Goal: Task Accomplishment & Management: Use online tool/utility

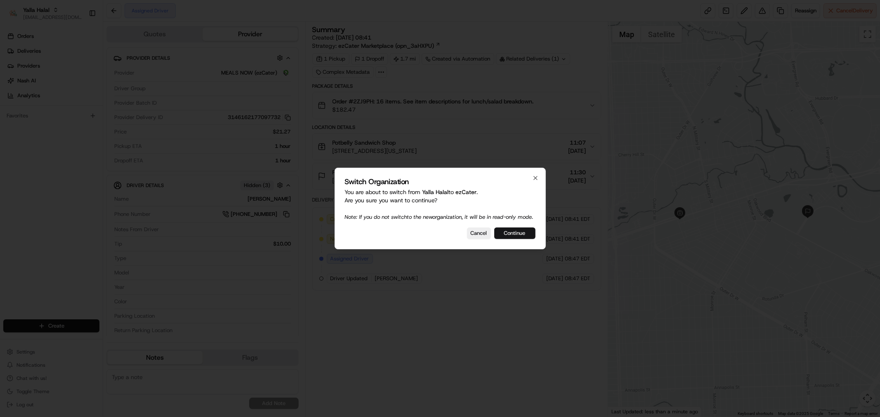
click at [514, 237] on button "Continue" at bounding box center [514, 234] width 41 height 12
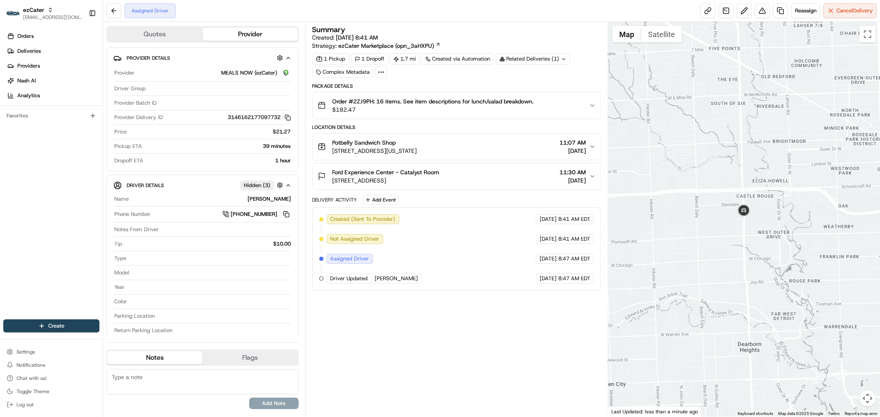
click at [400, 11] on div "Assigned Driver Reassign Cancel Delivery" at bounding box center [491, 11] width 777 height 22
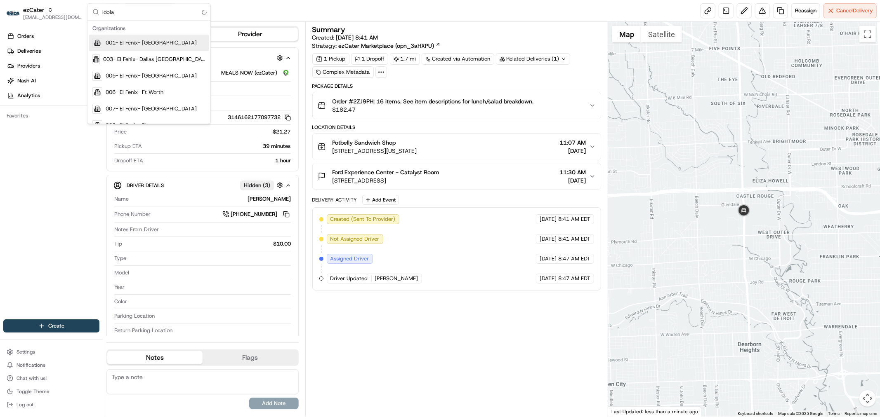
type input "loblaw"
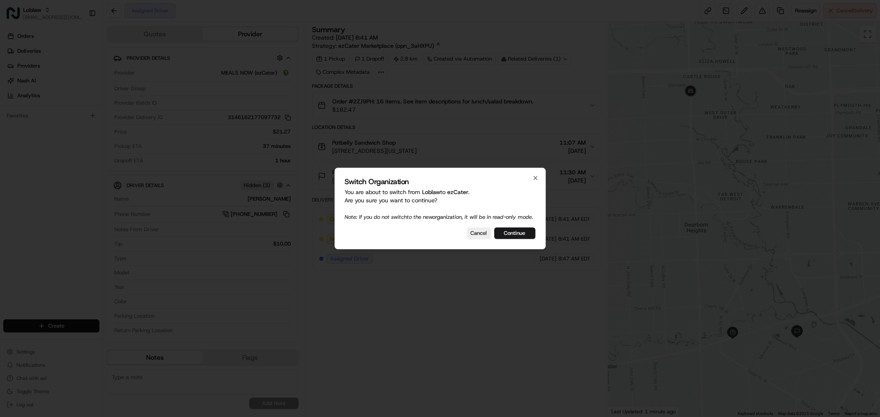
click at [112, 12] on div at bounding box center [440, 208] width 880 height 417
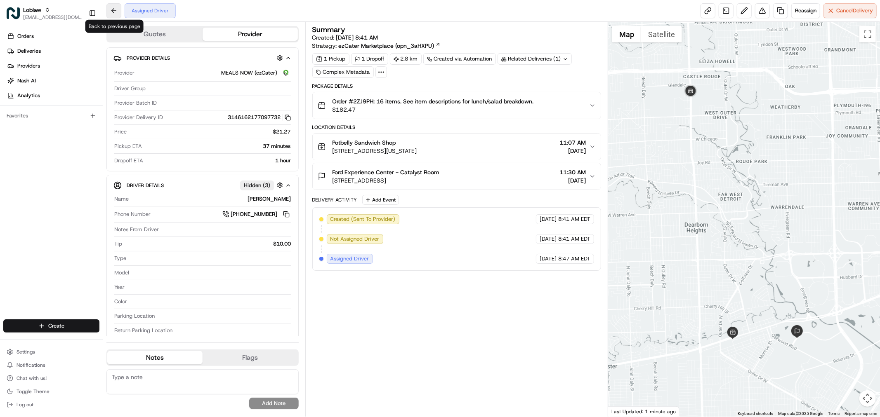
click at [120, 11] on button at bounding box center [113, 10] width 15 height 15
click at [111, 10] on button at bounding box center [113, 10] width 15 height 15
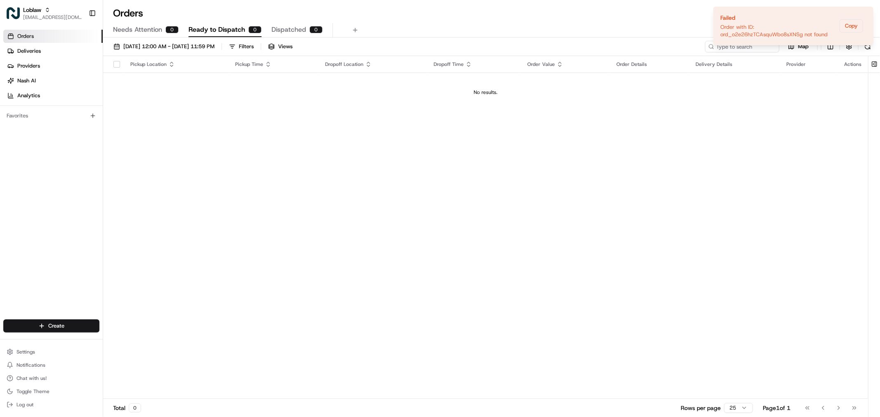
click at [67, 160] on div "Orders Deliveries Providers Nash AI Analytics Favorites" at bounding box center [51, 175] width 103 height 298
click at [56, 51] on link "Deliveries" at bounding box center [52, 51] width 99 height 13
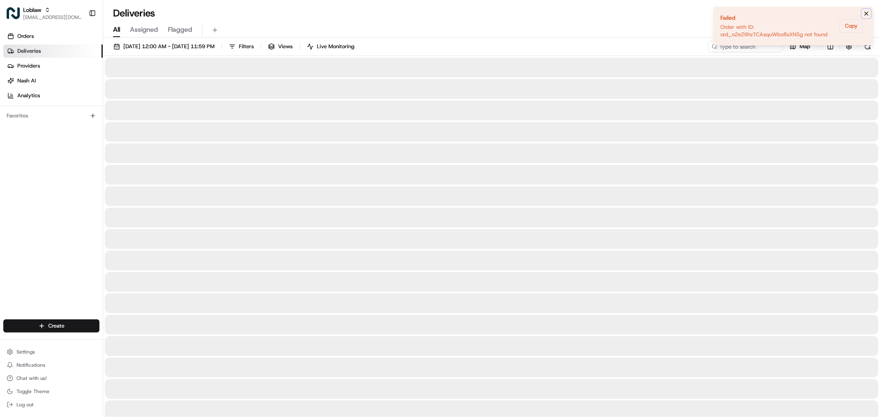
click at [864, 15] on button "Notifications (F8)" at bounding box center [866, 14] width 10 height 10
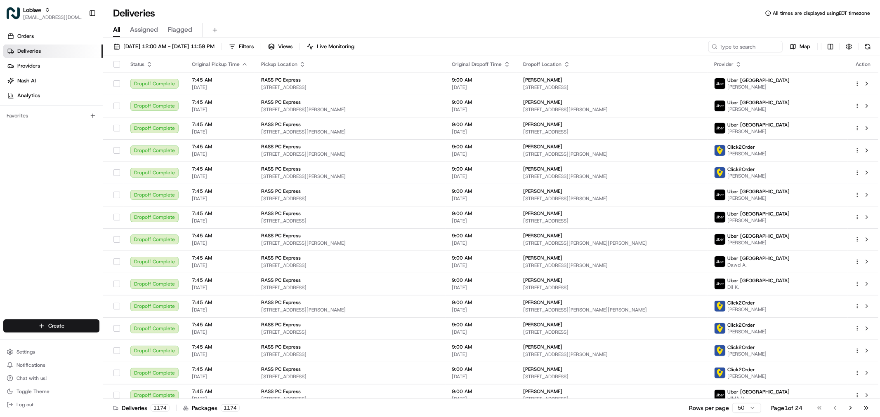
click at [866, 14] on span "All times are displayed using EDT timezone" at bounding box center [821, 13] width 97 height 7
click at [753, 45] on input at bounding box center [733, 47] width 99 height 12
paste input "Unit 209, 945 Daryl Dr #305, Burlington, ON L7T 0A1, Canada"
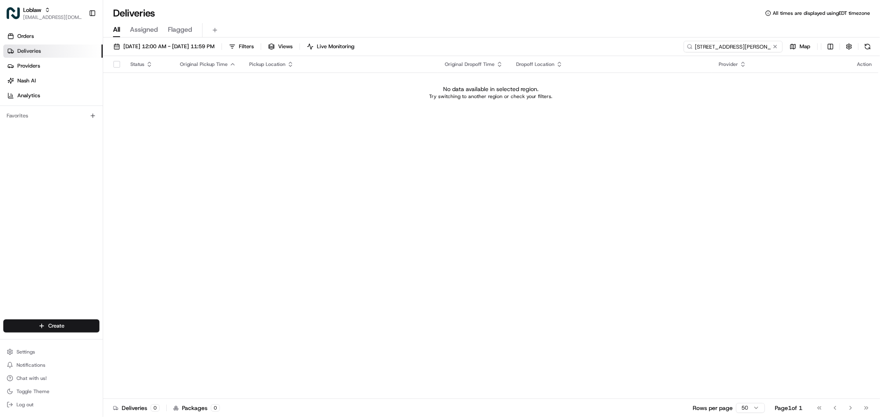
drag, startPoint x: 719, startPoint y: 46, endPoint x: 667, endPoint y: 46, distance: 51.6
click at [667, 46] on div "Aug 15 2025 12:00 AM - Aug 15 2025 11:59 PM Filters Views Live Monitoring Unit …" at bounding box center [491, 48] width 777 height 15
type input "ON L7T 0A1, Canada"
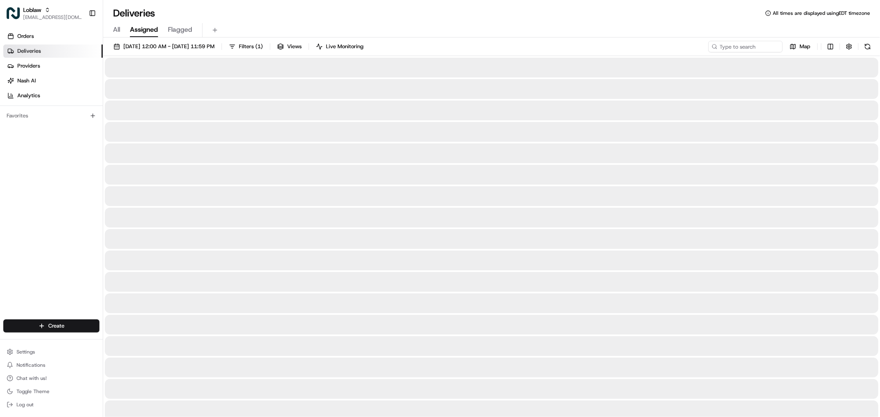
click at [155, 34] on span "Assigned" at bounding box center [144, 30] width 28 height 10
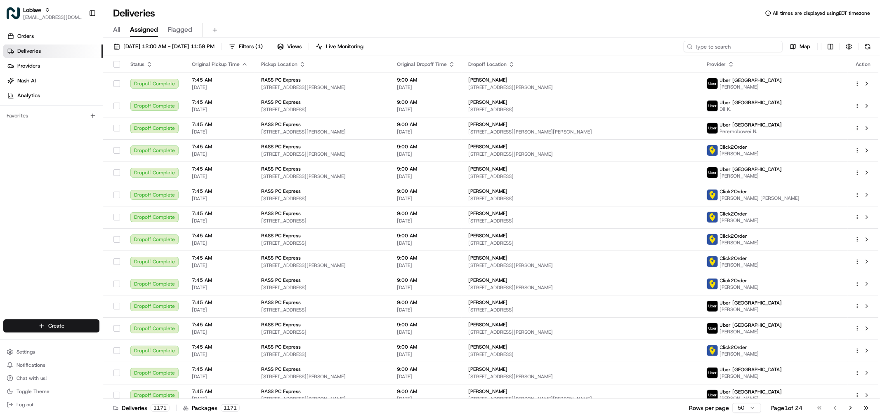
click at [757, 46] on input at bounding box center [733, 47] width 99 height 12
paste input "Burlington, ON L7T 0A1, Canada"
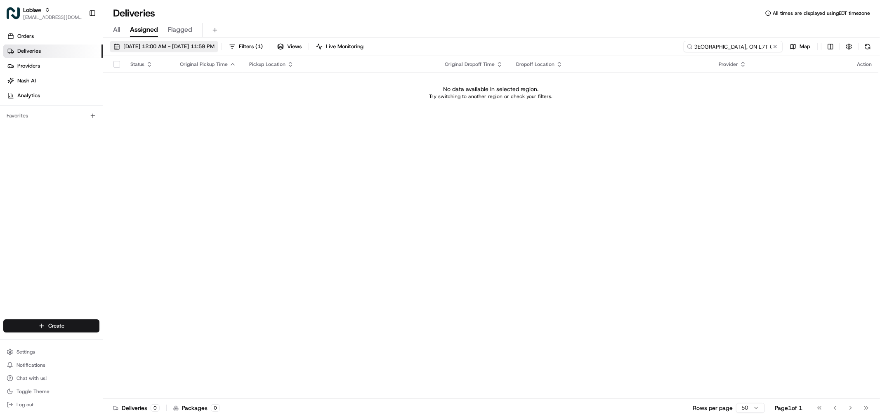
type input "Burlington, ON L7T 0A1, Canada"
click at [169, 43] on span "Aug 15 2025 12:00 AM - Aug 15 2025 11:59 PM" at bounding box center [168, 46] width 91 height 7
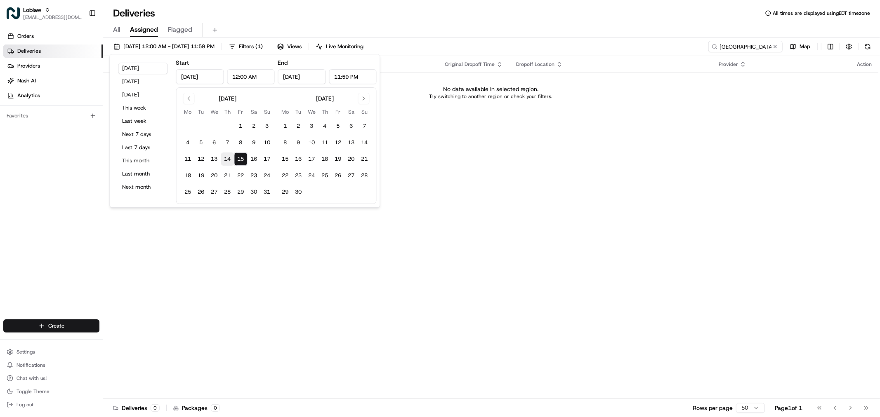
click at [225, 160] on button "14" at bounding box center [227, 159] width 13 height 13
type input "Aug 14, 2025"
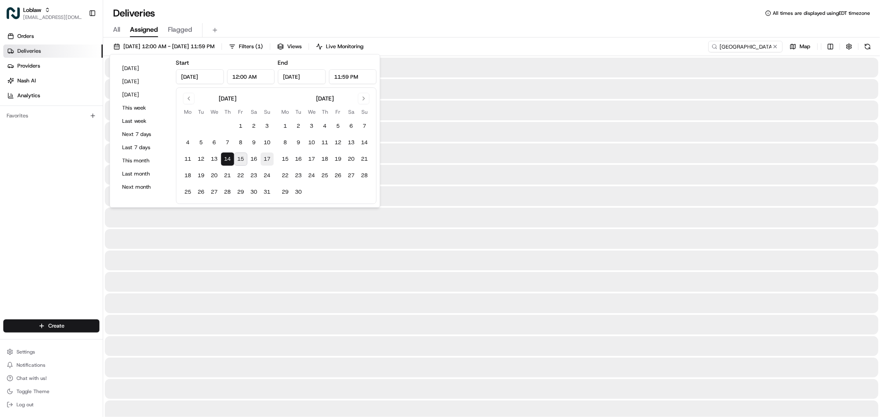
click at [271, 163] on button "17" at bounding box center [267, 159] width 13 height 13
type input "Aug 17, 2025"
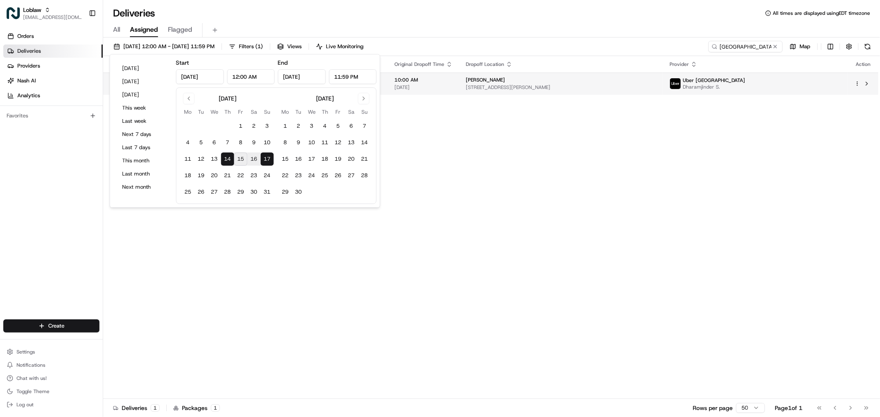
click at [650, 92] on td "Vario Giandomenico Unit 209, 945 Daryl Dr #305, Burlington, ON L7T 0A1, Canada" at bounding box center [561, 84] width 204 height 22
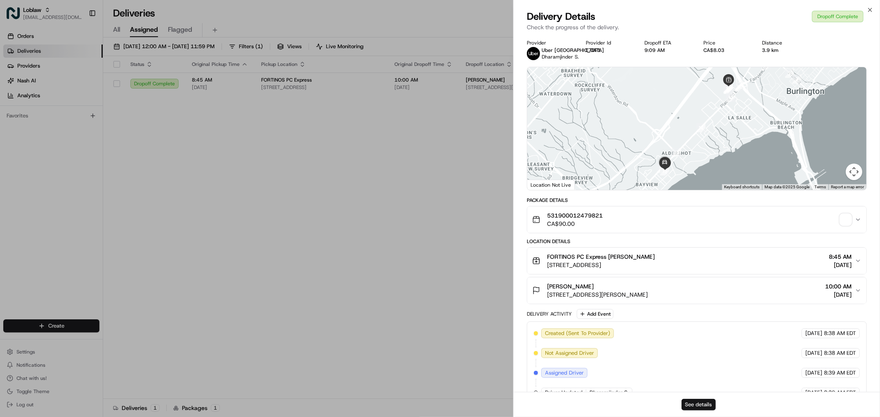
click at [695, 401] on button "See details" at bounding box center [698, 405] width 34 height 12
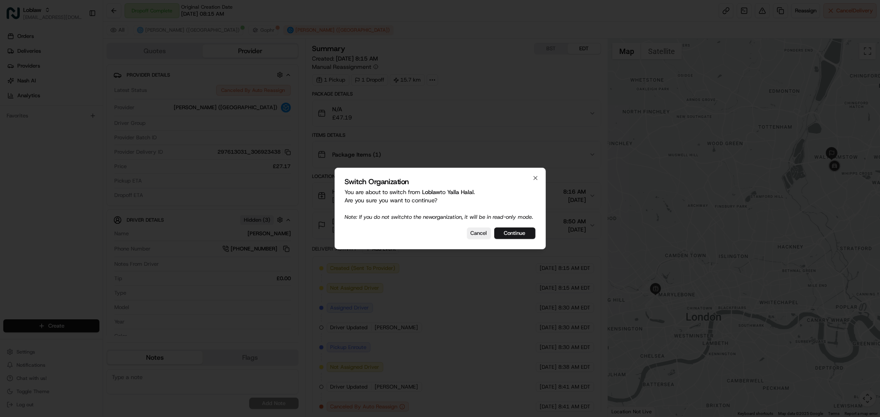
click at [447, 300] on div at bounding box center [440, 208] width 880 height 417
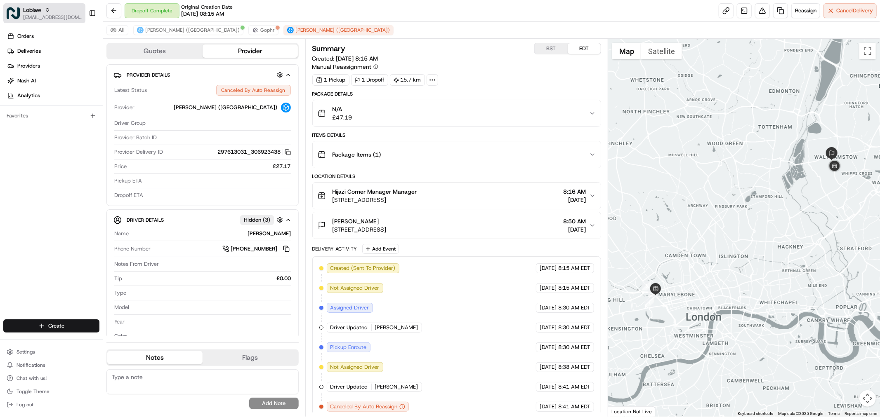
click at [53, 12] on div "Loblaw" at bounding box center [52, 10] width 59 height 8
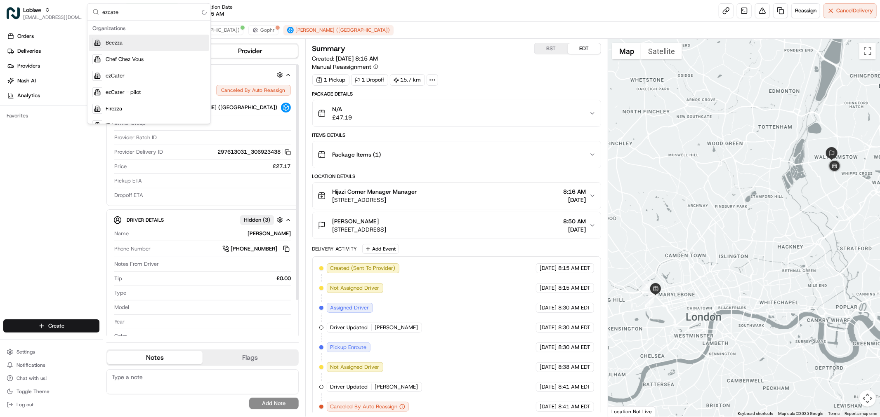
type input "ezcater"
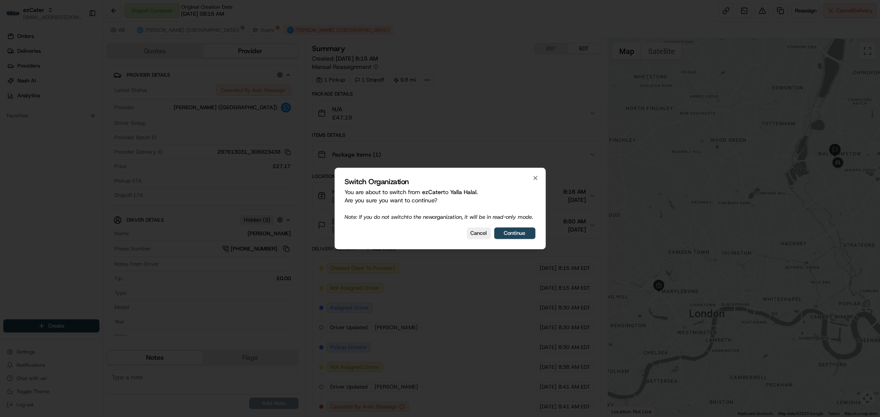
click at [483, 236] on button "Cancel" at bounding box center [479, 234] width 24 height 12
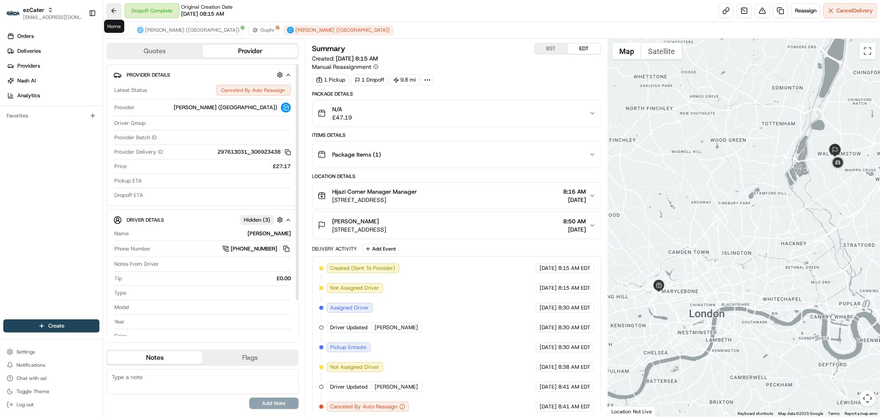
click at [108, 6] on button at bounding box center [113, 10] width 15 height 15
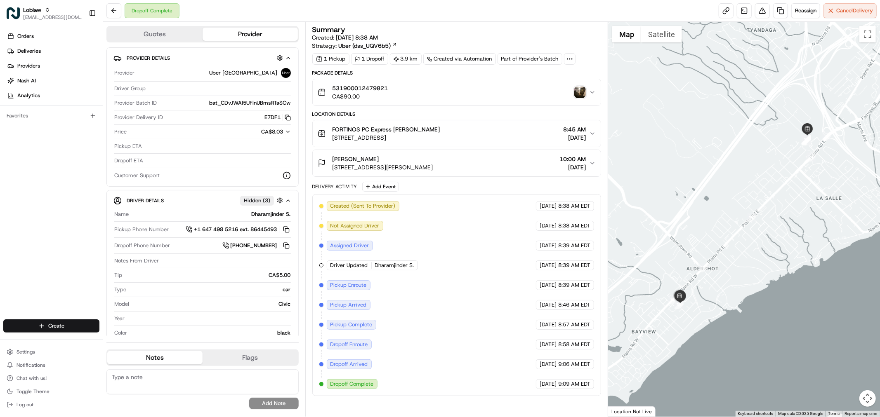
click at [573, 96] on div "531900012479821 CA$90.00" at bounding box center [453, 92] width 271 height 17
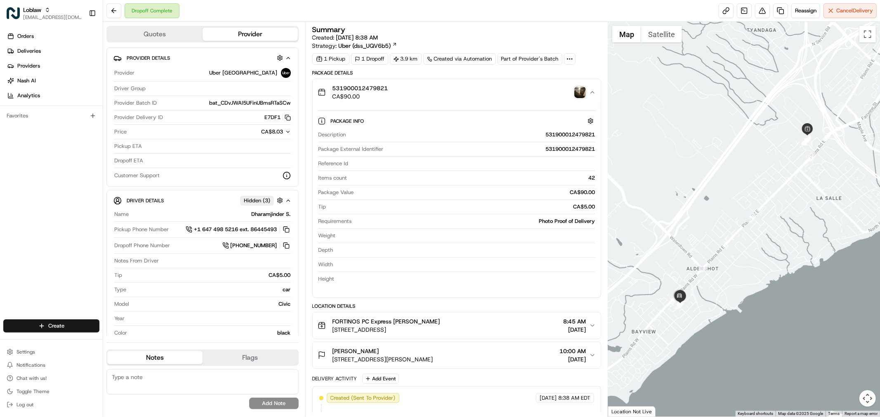
click at [583, 93] on img "button" at bounding box center [580, 93] width 12 height 12
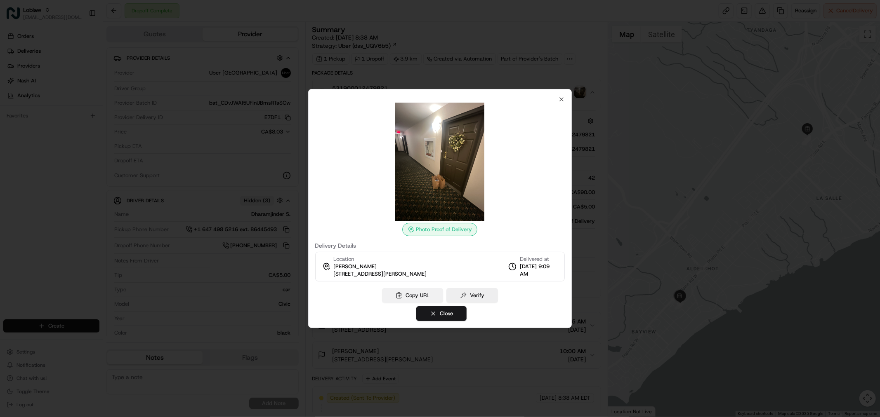
click at [419, 295] on button "Copy URL" at bounding box center [412, 295] width 61 height 15
click at [562, 100] on icon "button" at bounding box center [561, 99] width 3 height 3
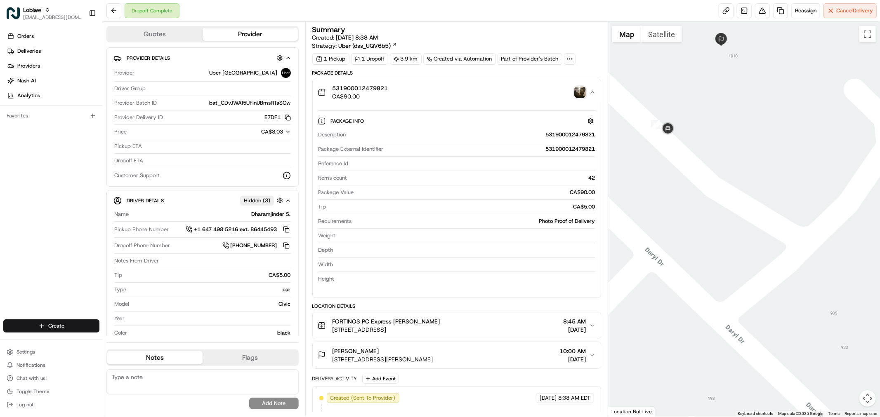
drag, startPoint x: 663, startPoint y: 224, endPoint x: 687, endPoint y: 223, distance: 24.4
click at [687, 223] on div at bounding box center [744, 219] width 272 height 395
click at [531, 95] on div "531900012479821 CA$90.00" at bounding box center [453, 92] width 271 height 17
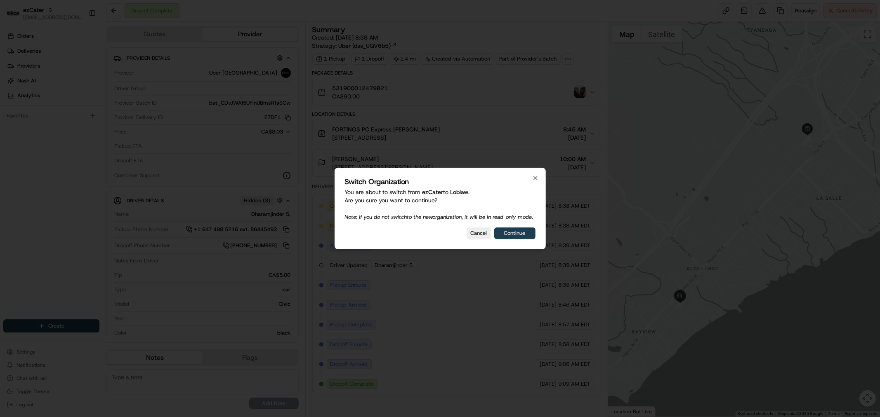
click at [520, 239] on button "Continue" at bounding box center [514, 234] width 41 height 12
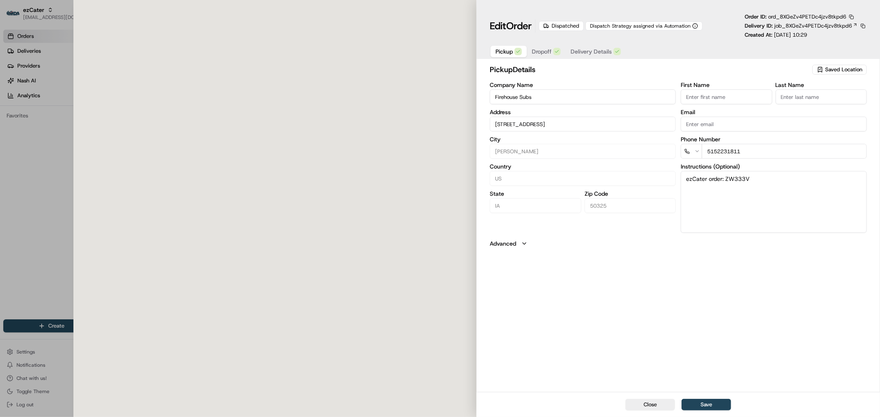
type input "[STREET_ADDRESS]"
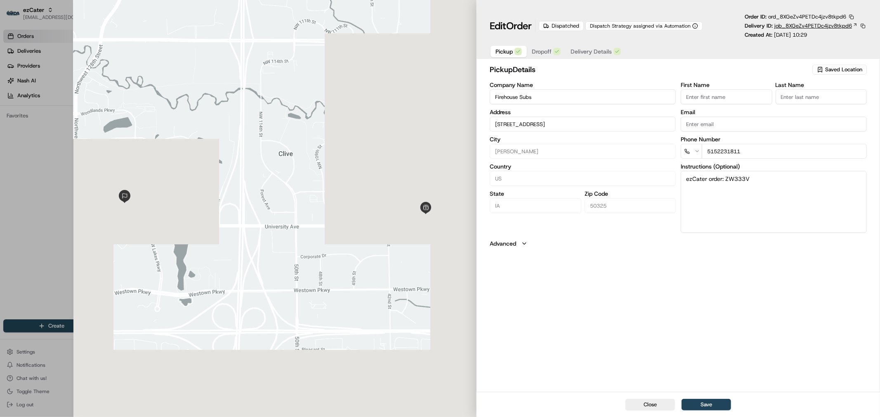
click at [813, 25] on span "job_8XGeZv4PETDc4jzv8tkpd6" at bounding box center [813, 25] width 78 height 7
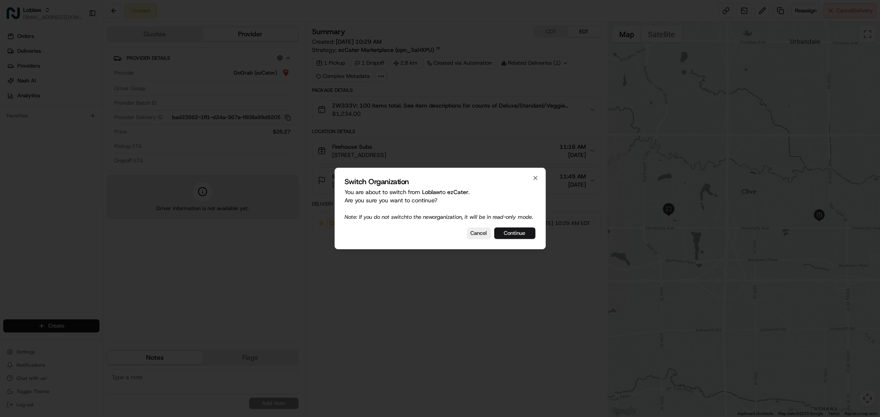
click at [515, 235] on button "Continue" at bounding box center [514, 234] width 41 height 12
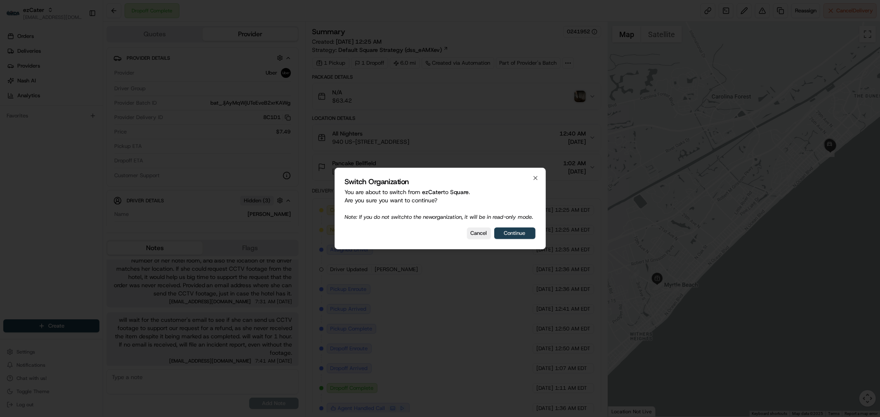
click at [514, 238] on button "Continue" at bounding box center [514, 234] width 41 height 12
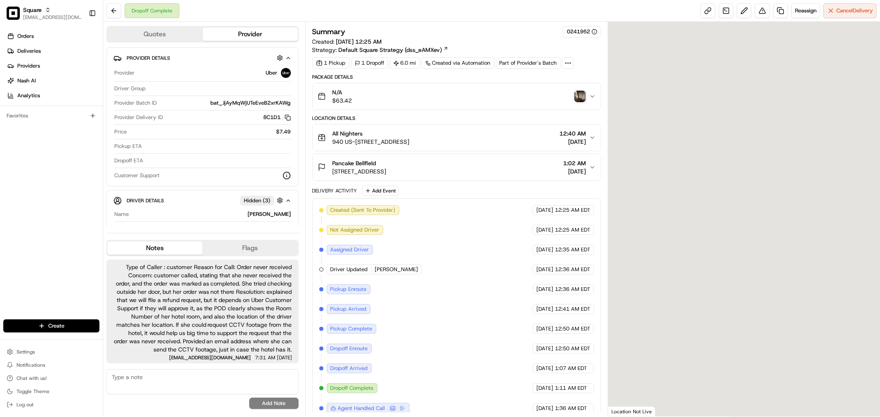
scroll to position [56, 0]
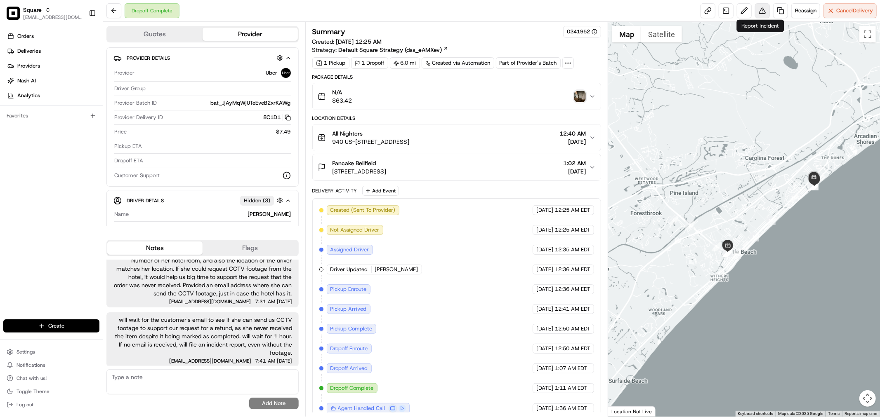
click at [757, 12] on button at bounding box center [762, 10] width 15 height 15
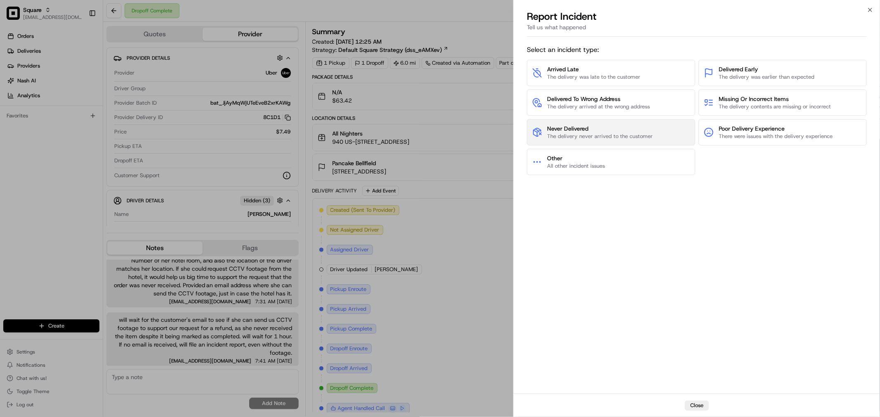
click at [599, 133] on span "The delivery never arrived to the customer" at bounding box center [600, 136] width 106 height 7
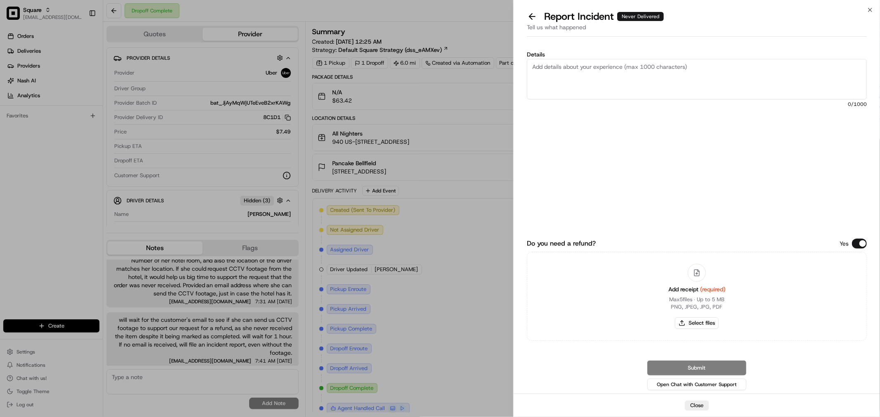
click at [642, 64] on textarea "Details" at bounding box center [697, 79] width 340 height 40
paste textarea "customer called, stating that she never received the order, and the order was m…"
paste textarea "Customer called, stating that she never received her order, which was marked as…"
type textarea "Customer called, stating that she never received her order, which was marked as…"
click at [859, 245] on button "Do you need a refund?" at bounding box center [859, 244] width 15 height 10
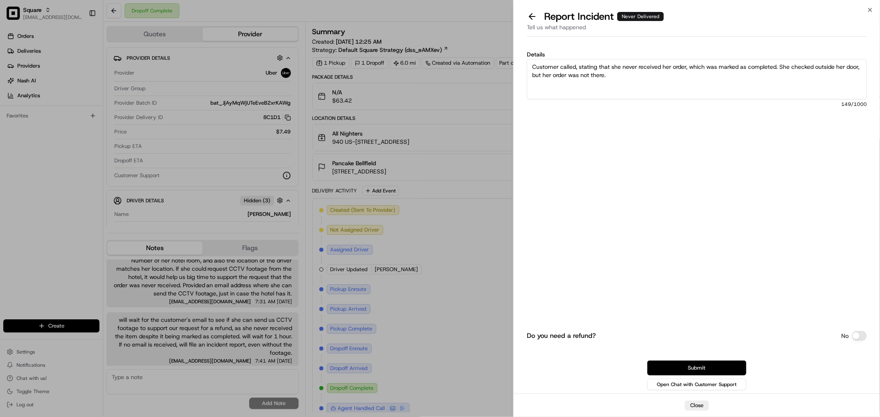
click at [715, 366] on button "Submit" at bounding box center [696, 368] width 99 height 15
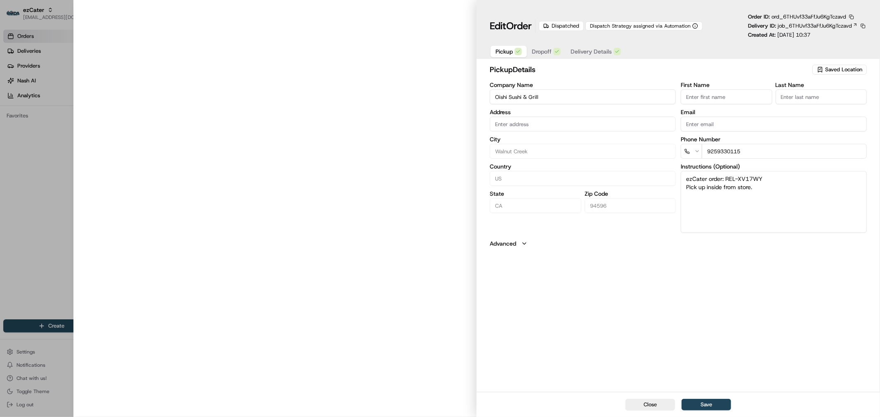
type input "[STREET_ADDRESS][PERSON_NAME]"
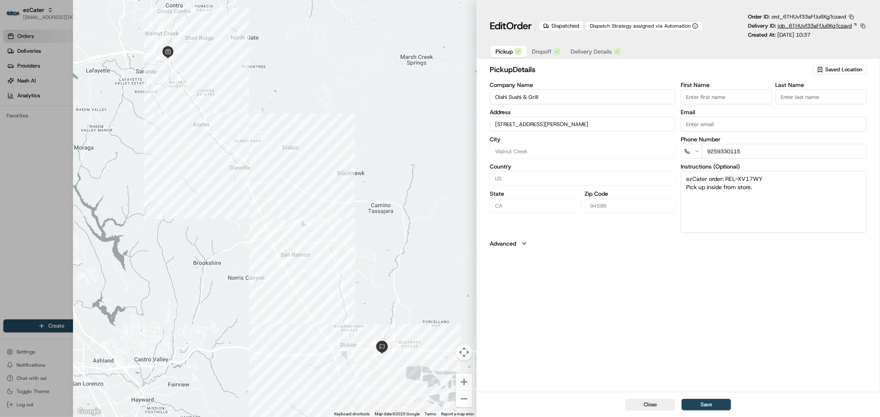
click at [791, 26] on span "job_6THUvf33aFfJu6KgTczavd" at bounding box center [815, 25] width 74 height 7
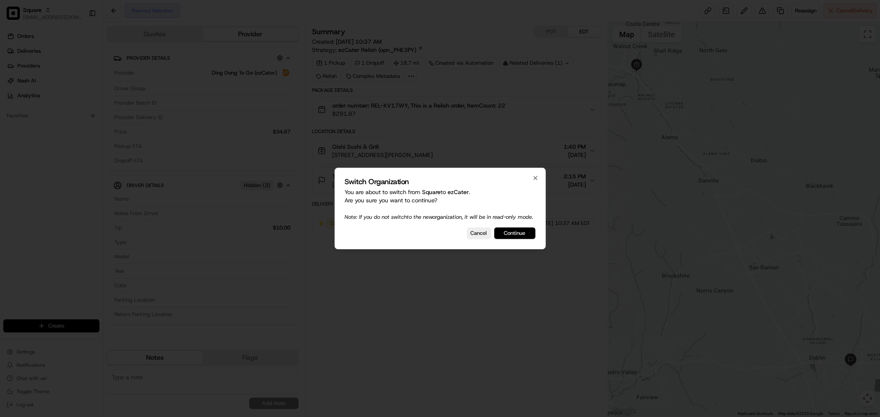
click at [521, 238] on button "Continue" at bounding box center [514, 234] width 41 height 12
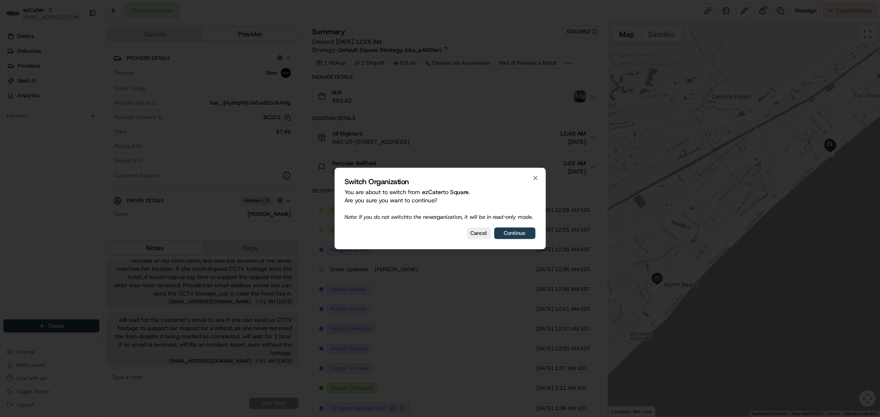
click at [512, 235] on button "Continue" at bounding box center [514, 234] width 41 height 12
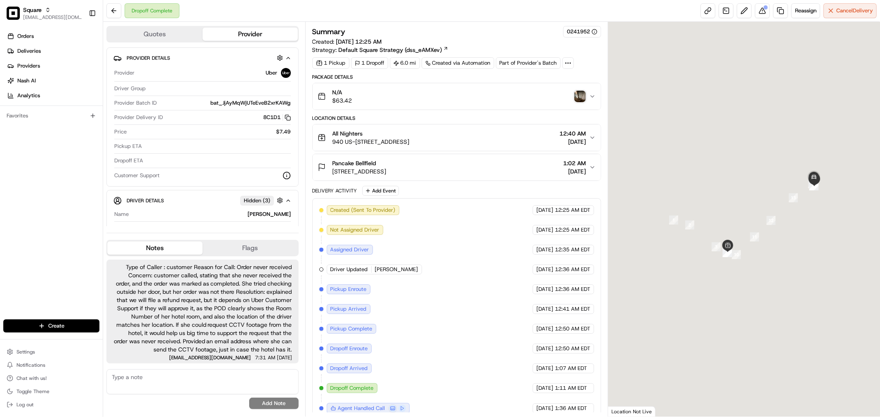
scroll to position [56, 0]
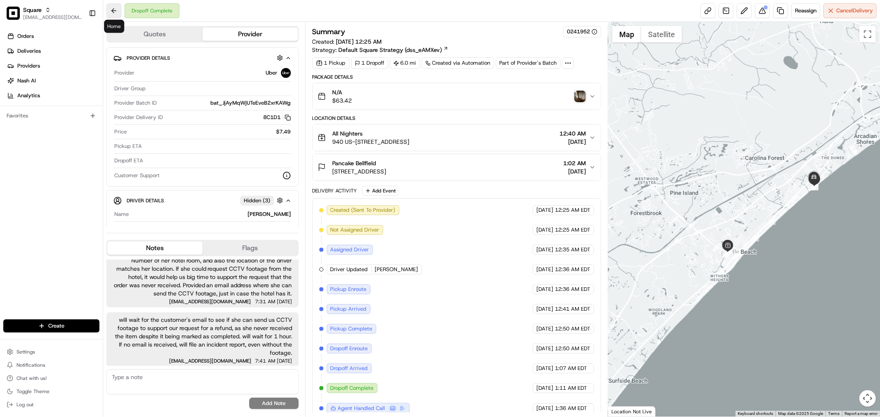
click at [116, 7] on button at bounding box center [113, 10] width 15 height 15
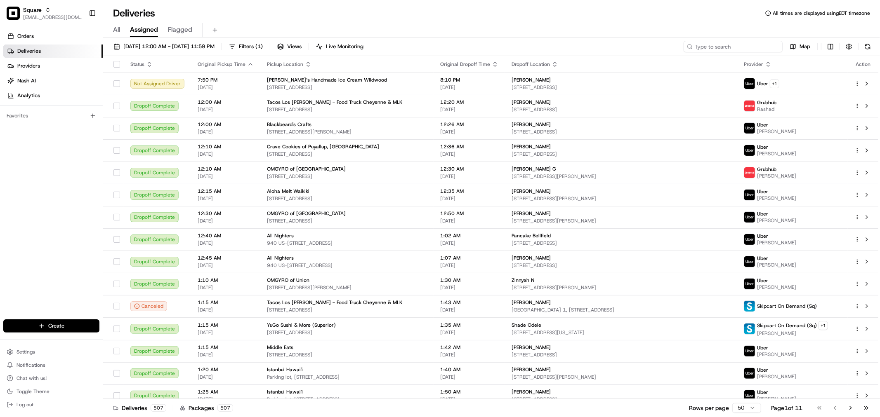
click at [748, 46] on input at bounding box center [733, 47] width 99 height 12
paste input "1595733"
type input "1595733"
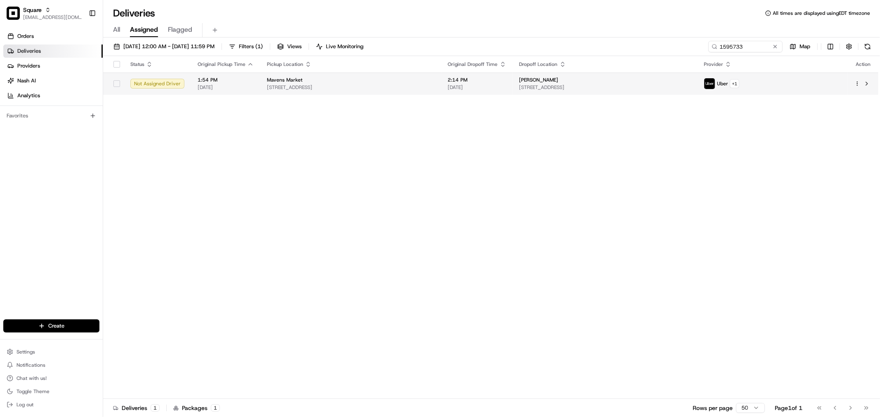
click at [677, 80] on div "[PERSON_NAME]" at bounding box center [605, 80] width 172 height 7
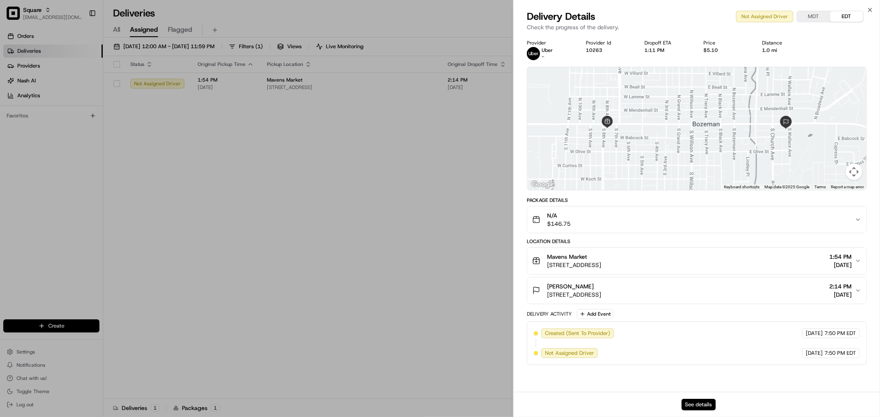
click at [696, 407] on button "See details" at bounding box center [698, 405] width 34 height 12
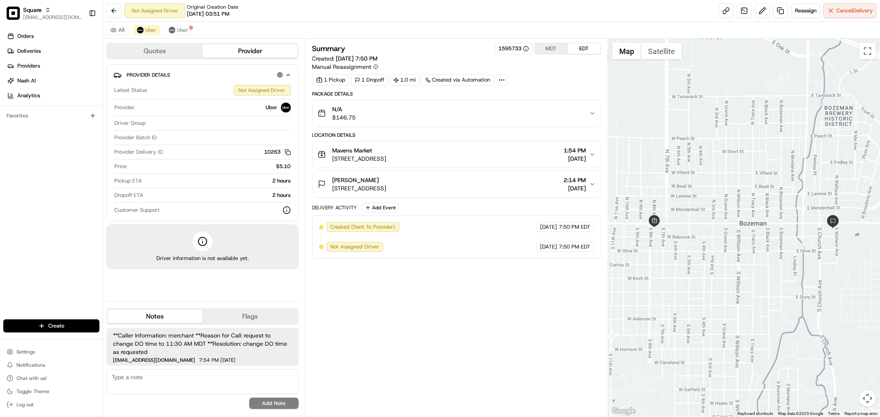
click at [566, 149] on span "1:54 PM" at bounding box center [574, 150] width 22 height 8
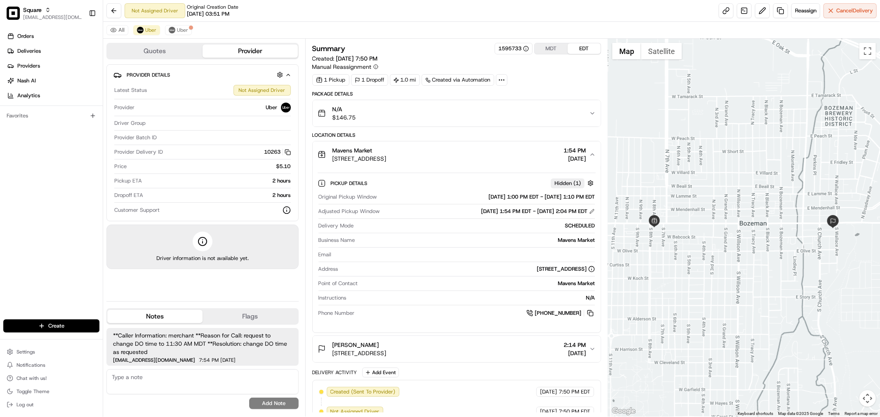
click at [596, 150] on button "Mavens Market [STREET_ADDRESS] 1:54 PM [DATE]" at bounding box center [457, 154] width 288 height 26
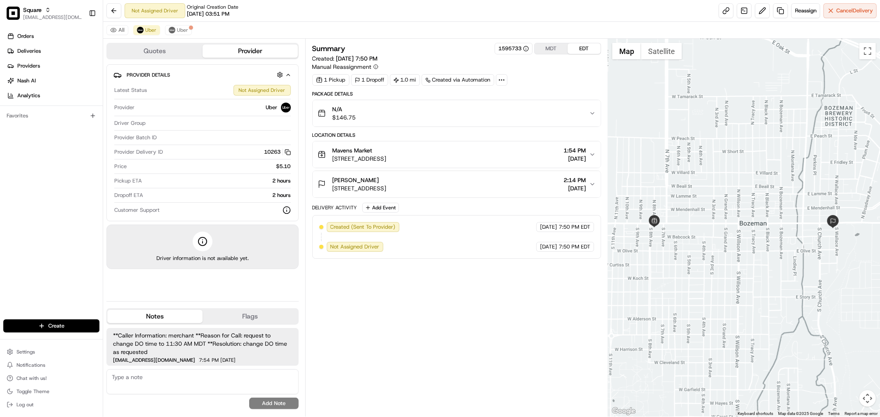
click at [580, 157] on span "[DATE]" at bounding box center [574, 159] width 22 height 8
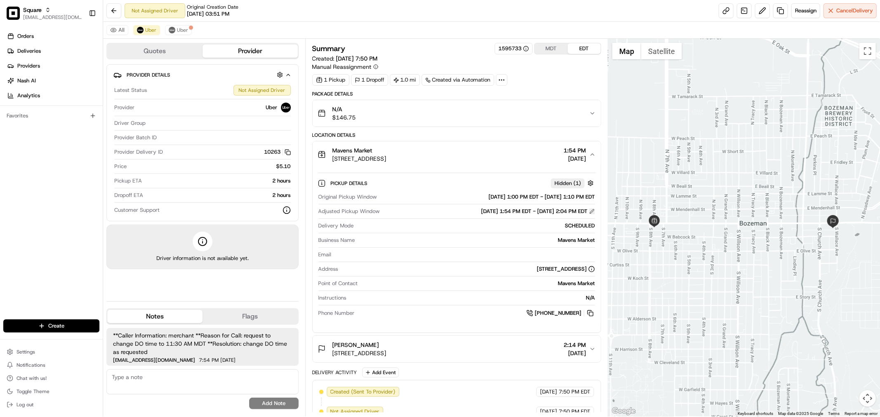
click at [592, 211] on button at bounding box center [592, 212] width 6 height 6
click at [559, 51] on button "MDT" at bounding box center [551, 48] width 33 height 11
click at [587, 57] on div "Summary 1595733 MDT EDT Created: 08/13/2025 5:50 PM Manual Reassignment" at bounding box center [456, 57] width 289 height 28
click at [588, 50] on button "EDT" at bounding box center [584, 48] width 33 height 11
click at [590, 210] on button at bounding box center [592, 212] width 6 height 6
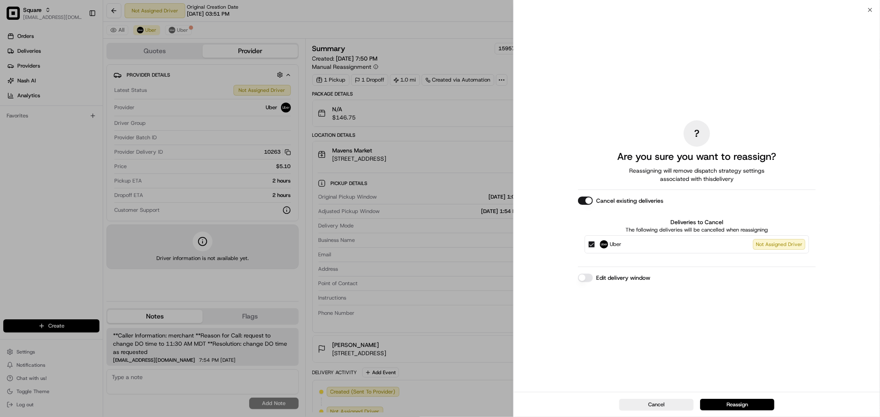
click at [585, 279] on button "Edit delivery window" at bounding box center [585, 278] width 15 height 8
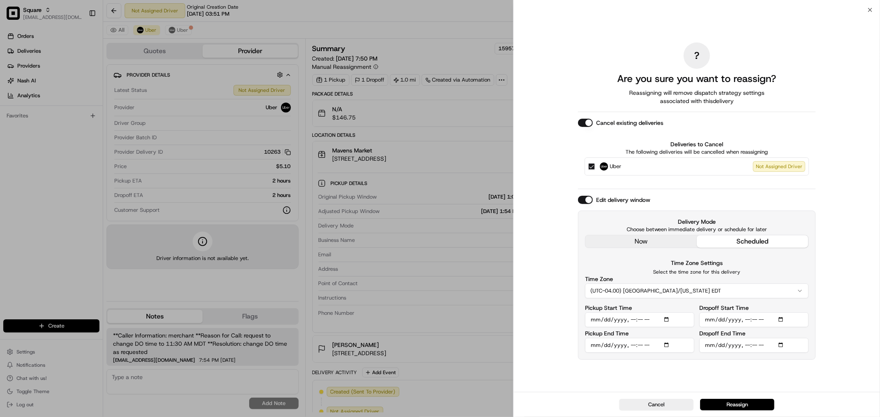
click at [632, 319] on input "Pickup Start Time" at bounding box center [639, 320] width 109 height 15
type input "2025-08-15T23:00"
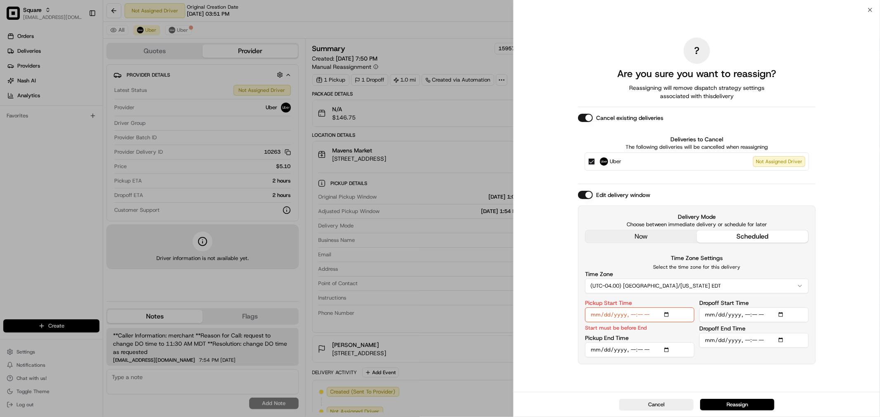
click at [630, 353] on input "Pickup End Time" at bounding box center [639, 350] width 109 height 15
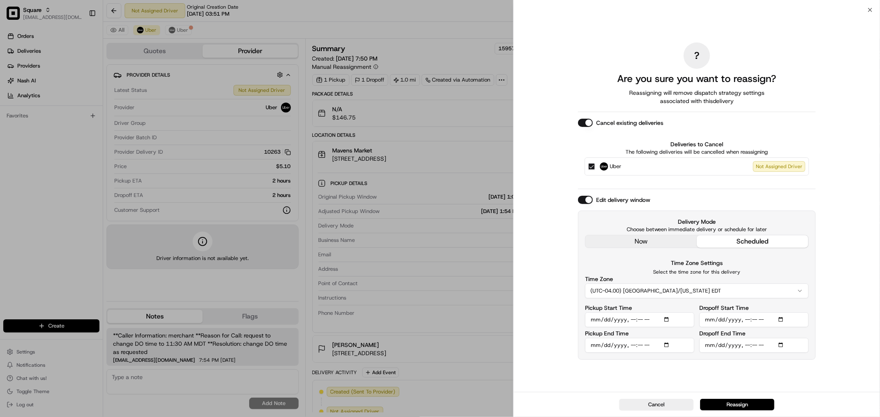
type input "2025-08-15T11:10"
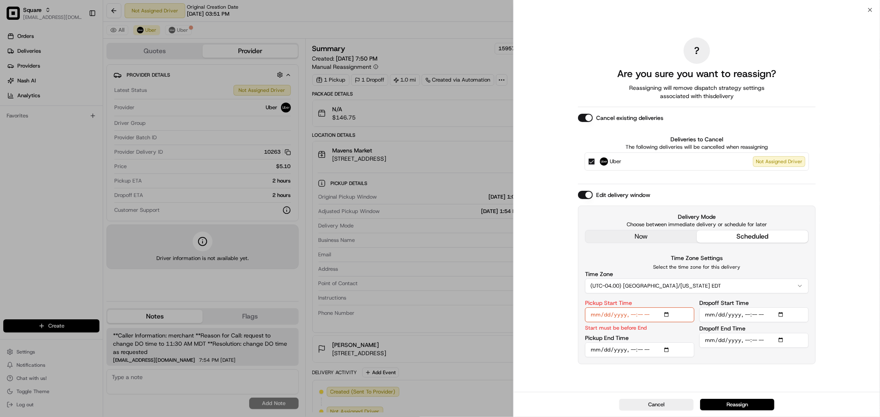
click at [748, 316] on input "Dropoff Start Time" at bounding box center [753, 315] width 109 height 15
type input "2025-08-15T11:12"
click at [648, 315] on input "Pickup Start Time" at bounding box center [639, 315] width 109 height 15
type input "2025-08-15T11:00"
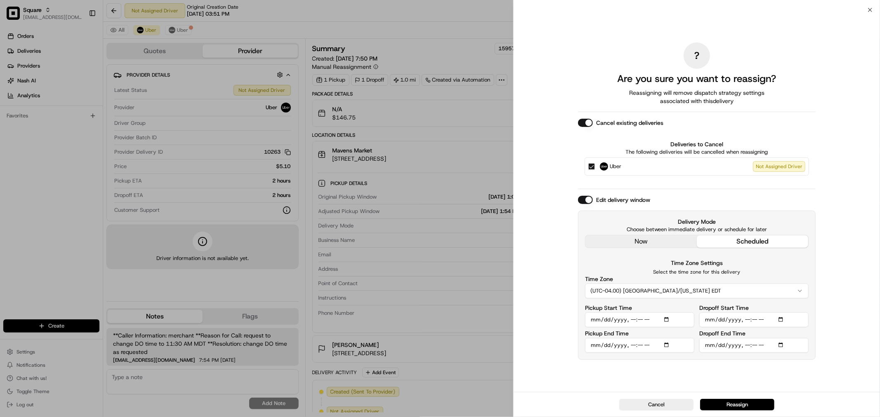
click at [747, 345] on input "Dropoff End Time" at bounding box center [753, 345] width 109 height 15
click at [765, 345] on input "Dropoff End Time" at bounding box center [753, 345] width 109 height 15
type input "2025-08-15T11:20"
click at [755, 404] on button "Reassign" at bounding box center [737, 405] width 74 height 12
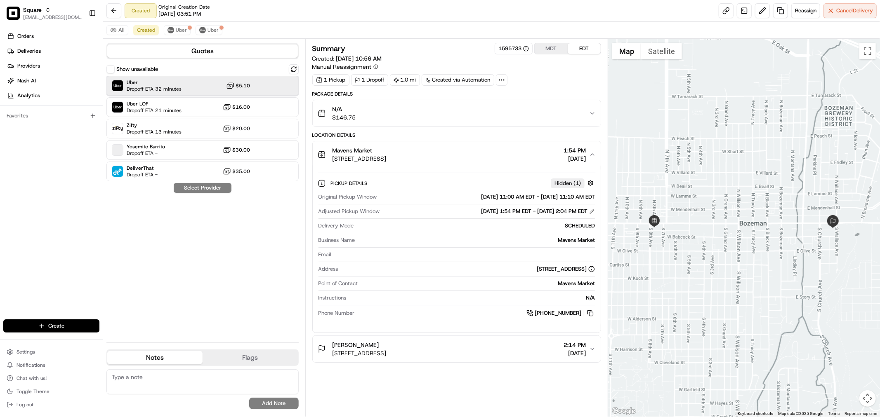
click at [258, 90] on div "Uber Dropoff ETA 32 minutes $5.10" at bounding box center [202, 86] width 192 height 20
click at [210, 188] on button "Assign Provider" at bounding box center [202, 188] width 59 height 10
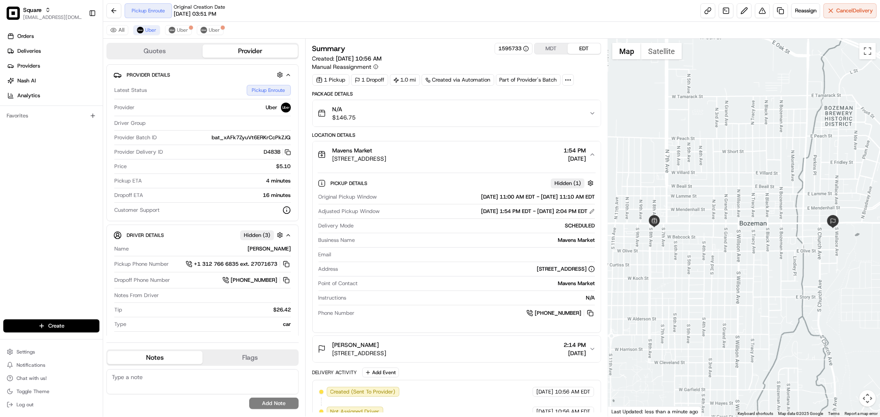
click at [561, 48] on button "MDT" at bounding box center [551, 48] width 33 height 11
click at [587, 43] on button "EDT" at bounding box center [584, 48] width 33 height 11
click at [552, 50] on button "MDT" at bounding box center [551, 48] width 33 height 11
drag, startPoint x: 451, startPoint y: 156, endPoint x: 376, endPoint y: 162, distance: 75.7
click at [376, 162] on div "Mavens Market 720 W Main St, Bozeman, MT 59715, USA 11:54 AM 08/15/2025" at bounding box center [453, 154] width 271 height 17
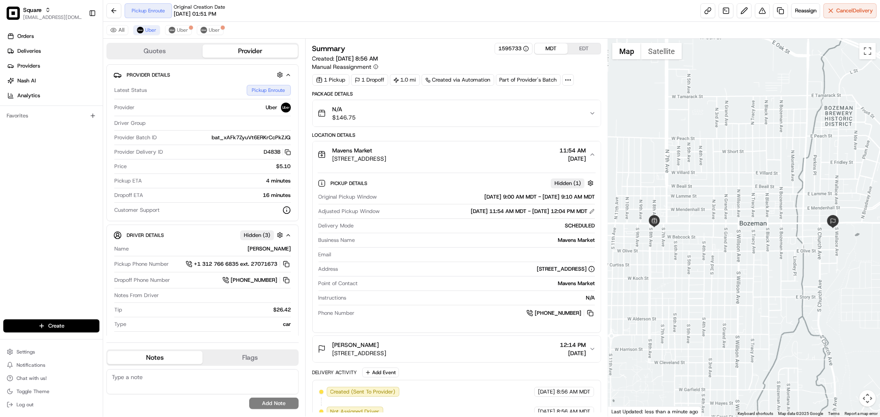
copy span "Bozeman, MT 59715, USA"
click at [844, 11] on span "Cancel Delivery" at bounding box center [854, 10] width 37 height 7
click at [592, 211] on button at bounding box center [592, 212] width 6 height 6
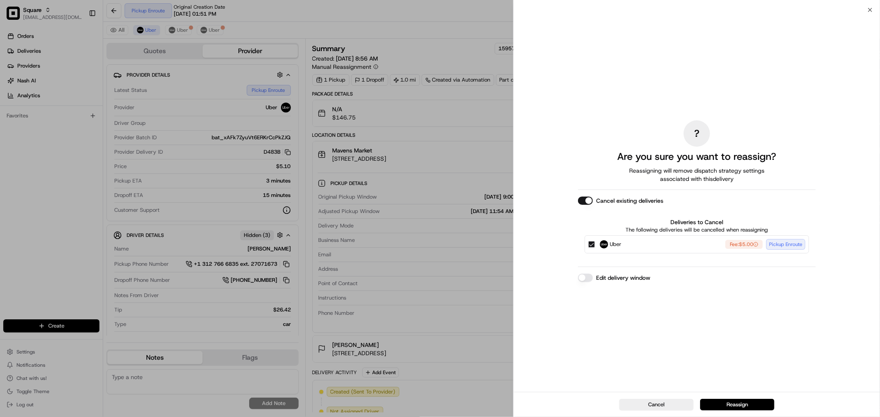
click at [588, 278] on button "Edit delivery window" at bounding box center [585, 278] width 15 height 8
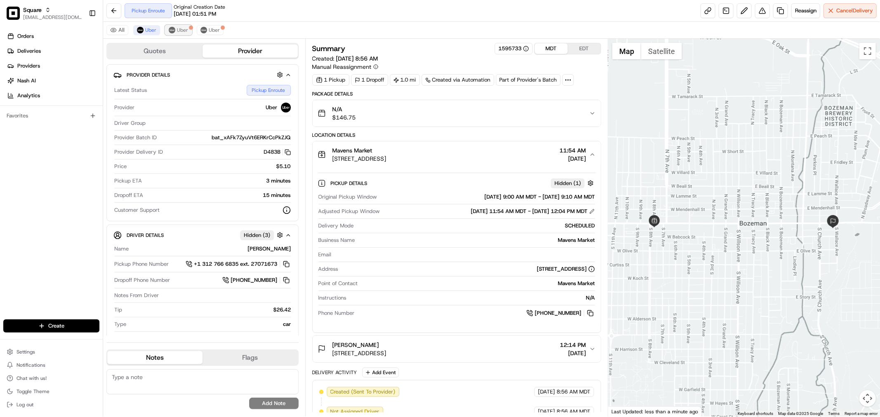
click at [179, 25] on button "Uber" at bounding box center [178, 30] width 27 height 10
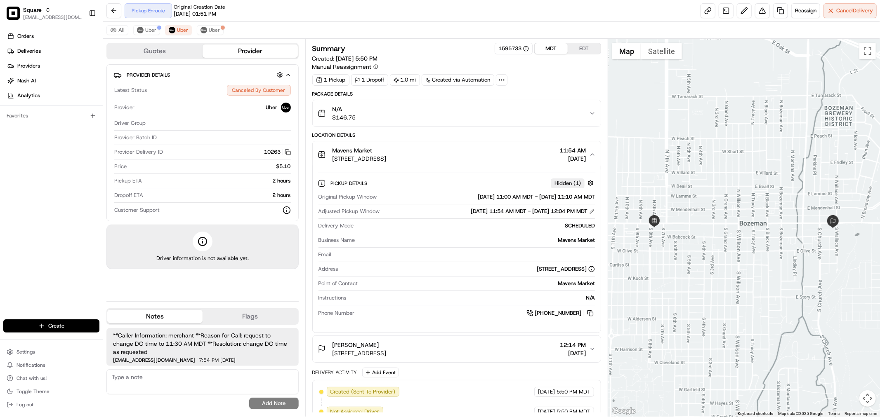
click at [582, 44] on button "EDT" at bounding box center [584, 48] width 33 height 11
click at [144, 27] on button "Uber" at bounding box center [146, 30] width 27 height 10
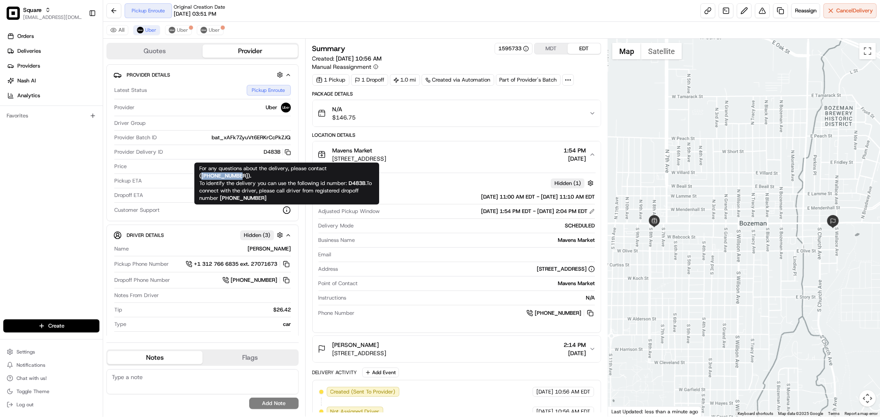
drag, startPoint x: 242, startPoint y: 177, endPoint x: 201, endPoint y: 177, distance: 40.4
click at [201, 177] on strong "( +18669873750 )." at bounding box center [225, 175] width 52 height 7
copy strong "+18669873750"
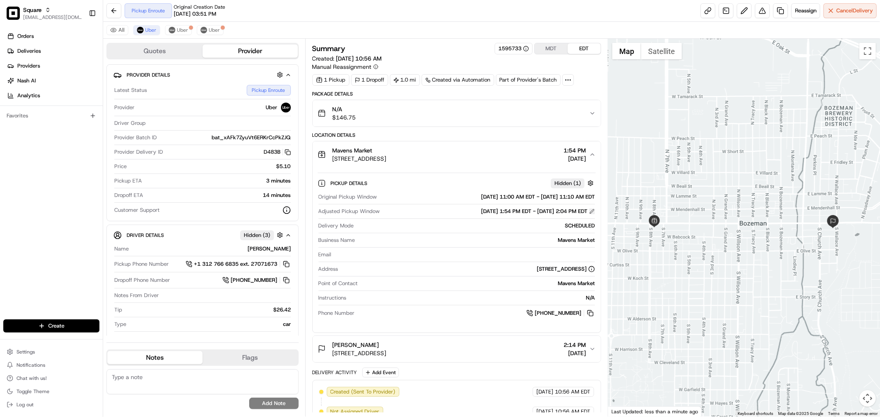
click at [592, 212] on button at bounding box center [592, 212] width 6 height 6
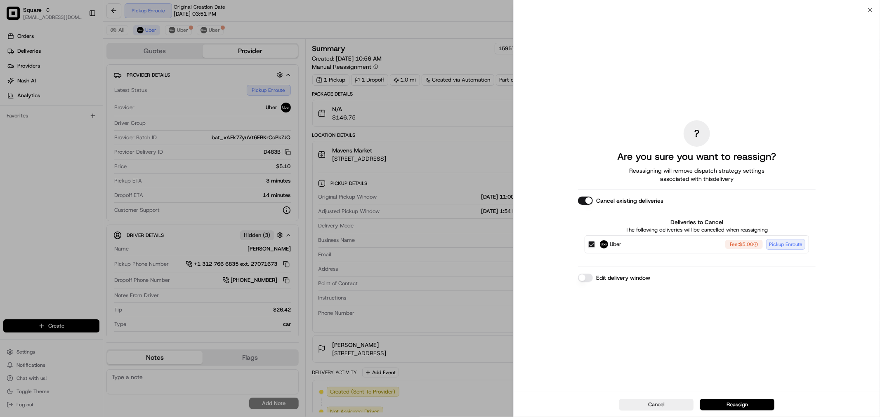
click at [587, 278] on button "Edit delivery window" at bounding box center [585, 278] width 15 height 8
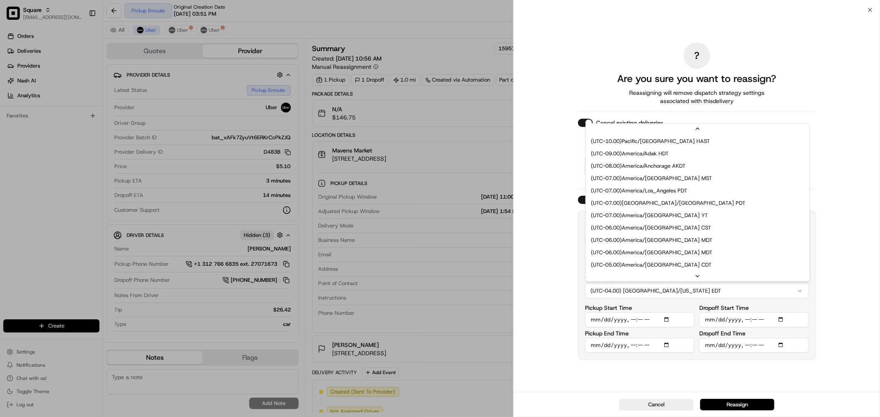
click at [693, 290] on button "(UTC-04.00) America/New York EDT" at bounding box center [697, 291] width 224 height 15
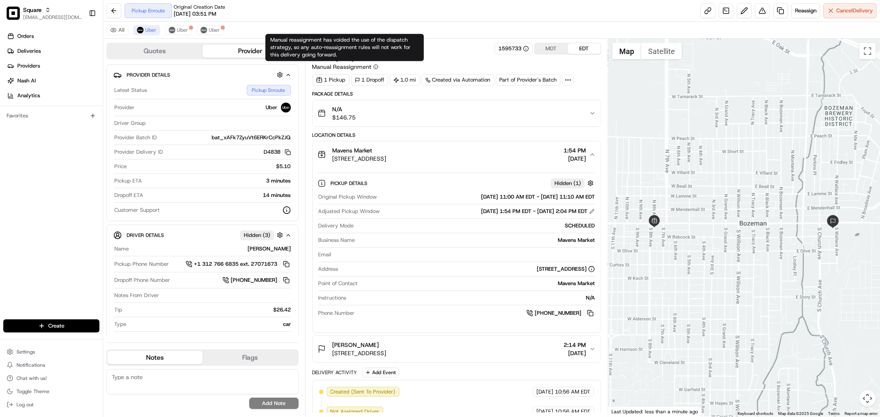
click at [372, 39] on div "Manual reassignment has voided the use of the dispatch strategy, so any auto-re…" at bounding box center [344, 47] width 158 height 27
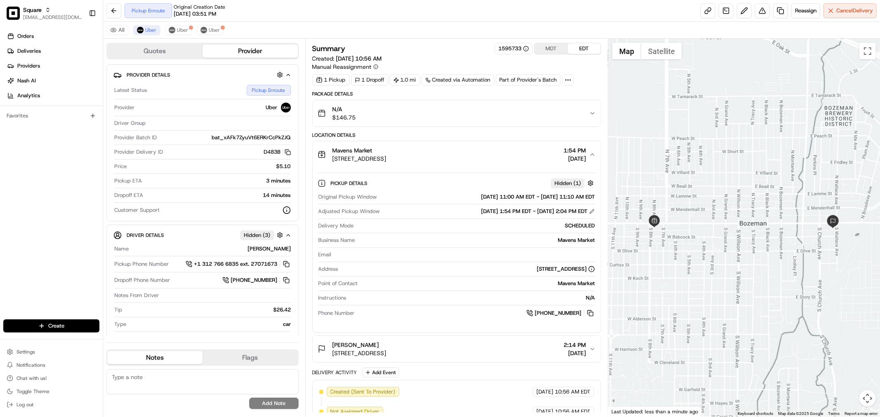
click at [392, 22] on div "All Uber Uber Uber" at bounding box center [491, 30] width 777 height 17
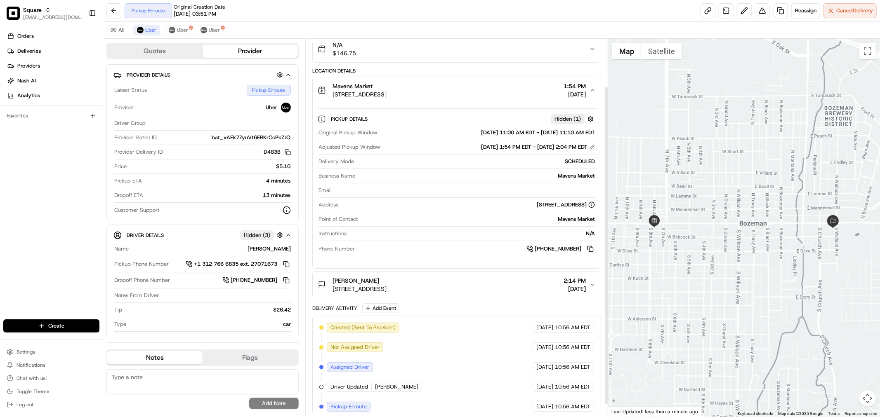
scroll to position [71, 0]
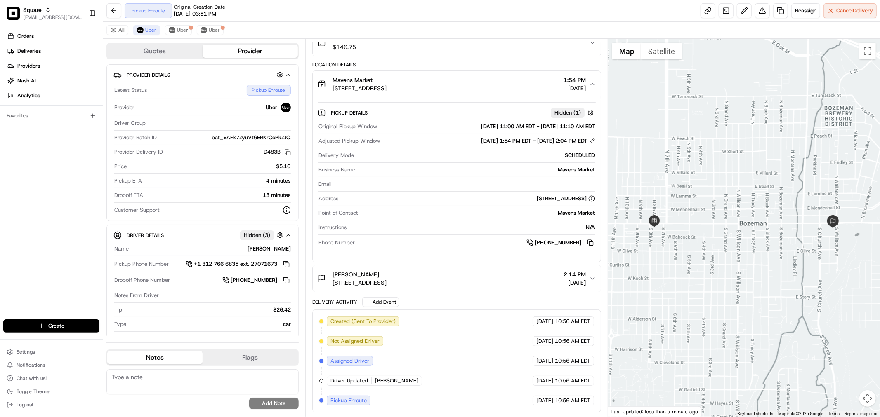
click at [593, 86] on icon "button" at bounding box center [592, 84] width 7 height 7
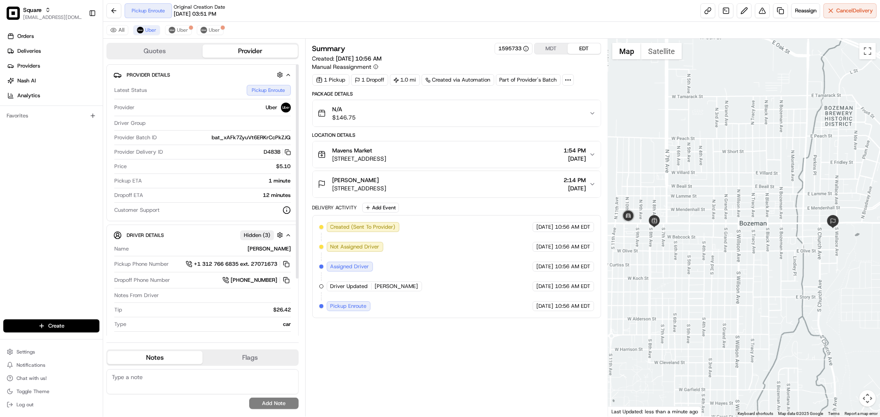
click at [209, 384] on textarea at bounding box center [202, 382] width 192 height 25
paste textarea "Type of Caller : merchant Reason for Call: reschedule Concern: merchant called …"
type textarea "Type of Caller : merchant Reason for Call: reschedule Concern: merchant called …"
click at [250, 401] on button "Add Note" at bounding box center [274, 404] width 50 height 12
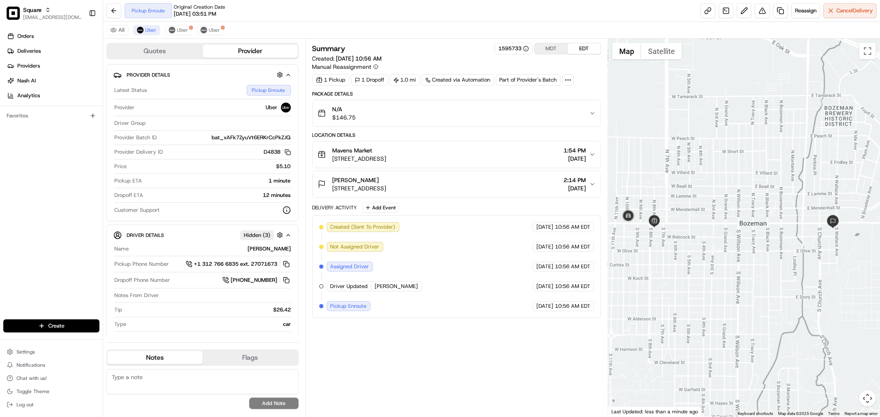
scroll to position [0, 0]
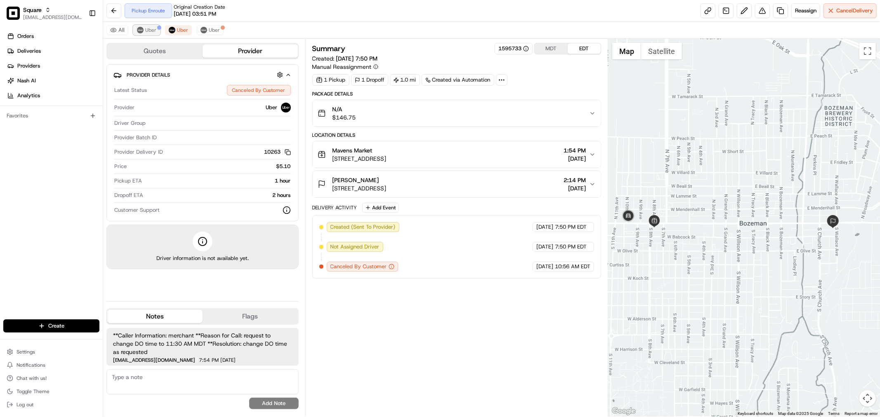
click at [147, 28] on span "Uber" at bounding box center [150, 30] width 11 height 7
click at [587, 163] on button "Mavens Market 720 W Main St, Bozeman, MT 59715, USA 1:54 PM 08/15/2025" at bounding box center [457, 154] width 288 height 26
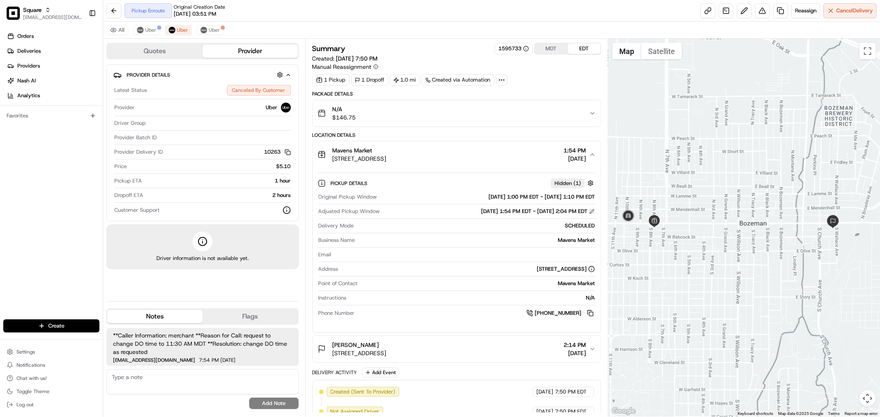
click at [590, 211] on button at bounding box center [592, 212] width 6 height 6
click at [592, 211] on button at bounding box center [592, 212] width 6 height 6
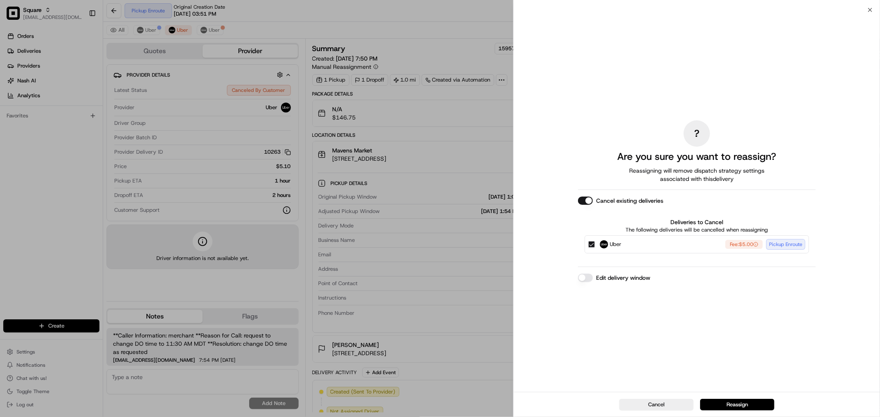
click at [589, 201] on button "Cancel existing deliveries" at bounding box center [585, 201] width 15 height 8
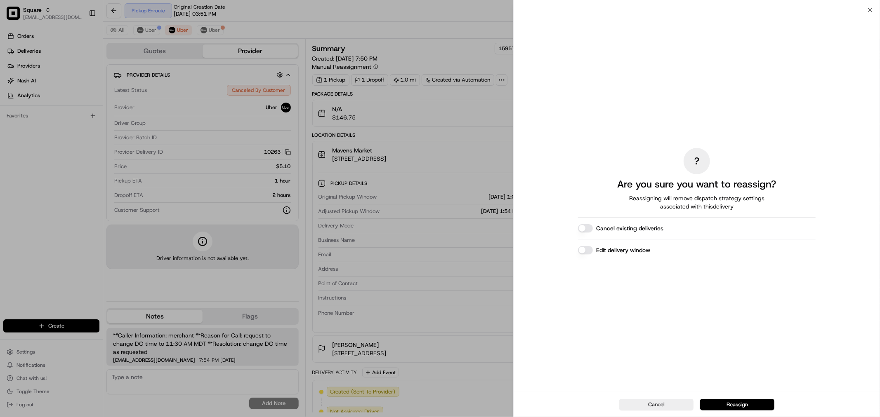
click at [584, 247] on button "Edit delivery window" at bounding box center [585, 250] width 15 height 8
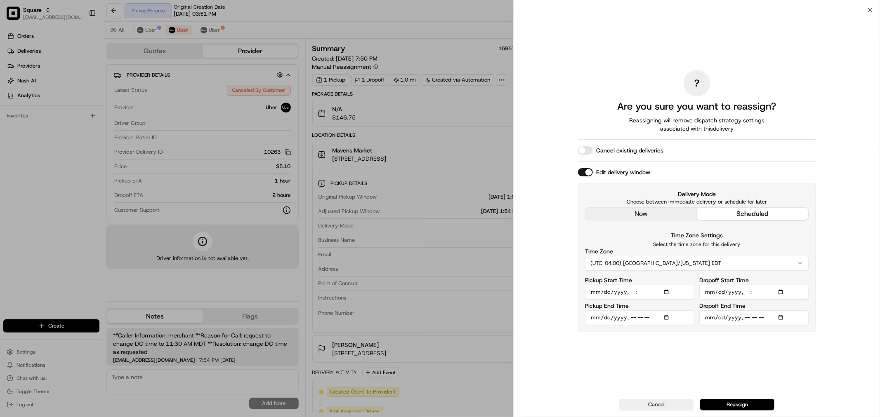
click at [678, 263] on button "(UTC-04.00) America/New York EDT" at bounding box center [697, 263] width 224 height 15
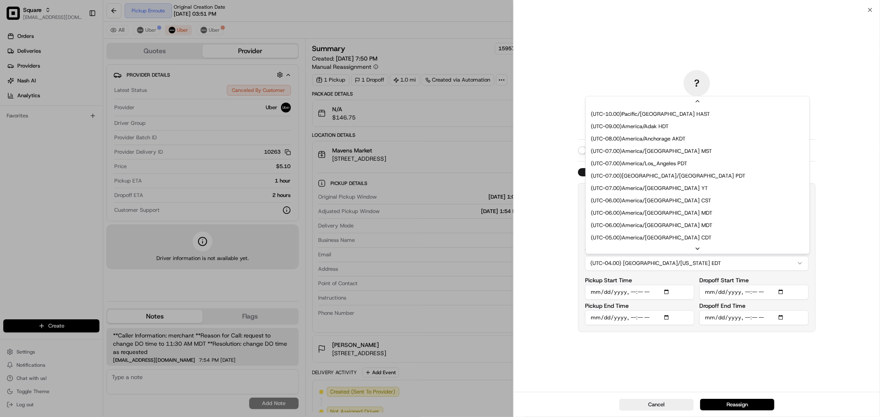
scroll to position [50, 0]
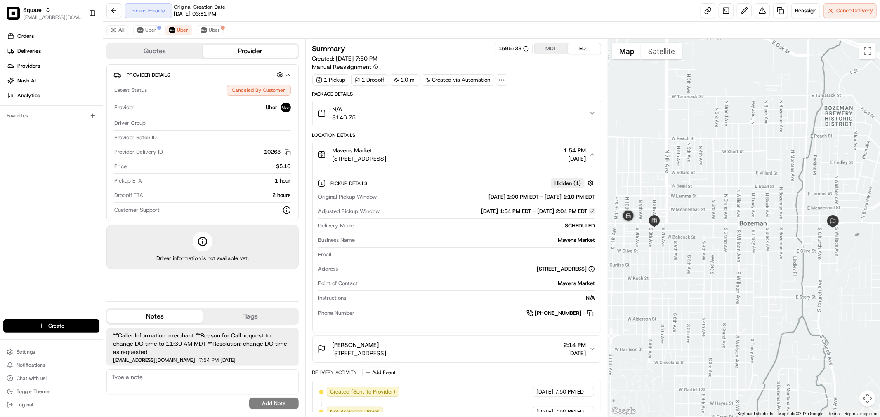
click at [592, 213] on button at bounding box center [592, 212] width 6 height 6
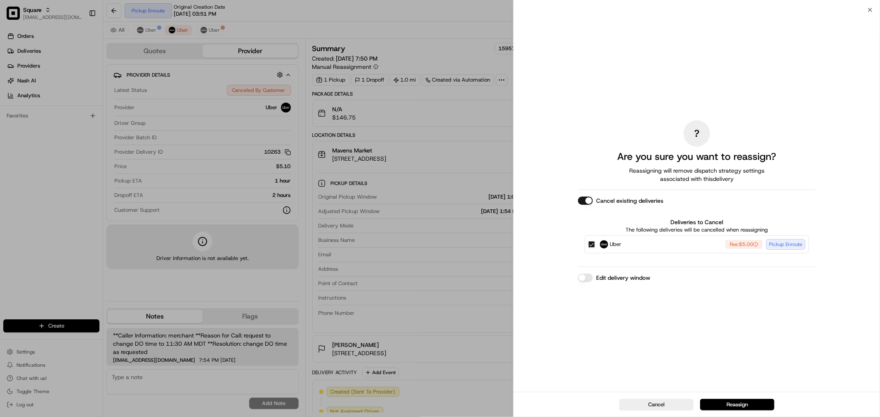
click at [592, 244] on button "Uber Fee: $5.00 Pickup Enroute" at bounding box center [591, 244] width 7 height 7
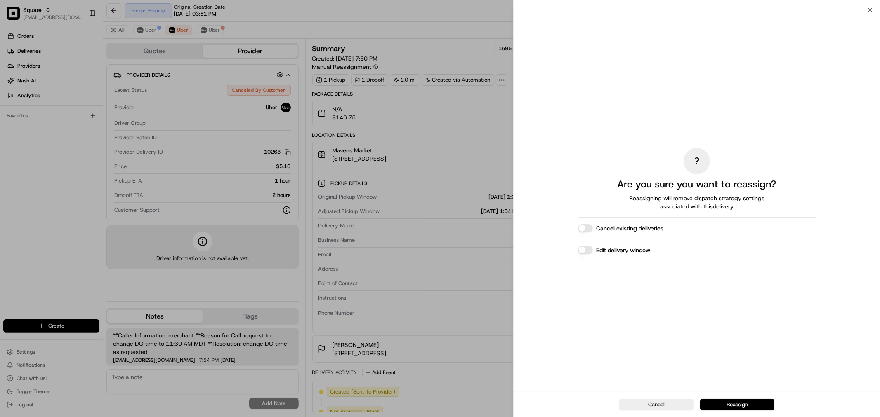
click at [588, 250] on button "Edit delivery window" at bounding box center [585, 250] width 15 height 8
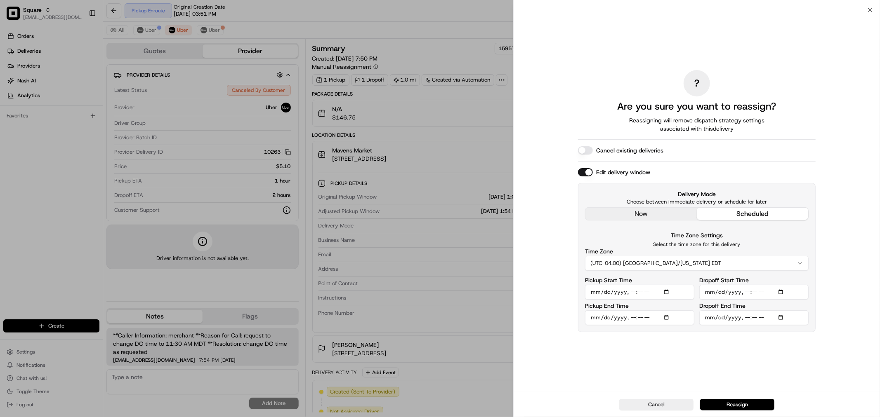
click at [688, 263] on button "(UTC-04.00) America/New York EDT" at bounding box center [697, 263] width 224 height 15
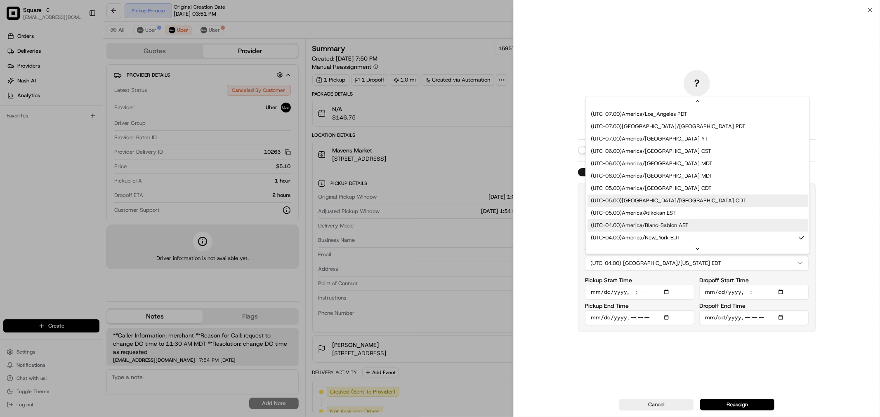
scroll to position [62, 0]
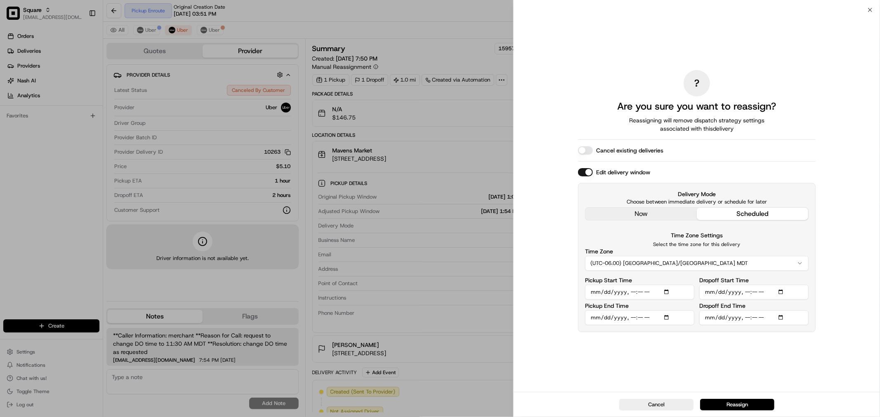
click at [634, 294] on input "Pickup Start Time" at bounding box center [639, 292] width 109 height 15
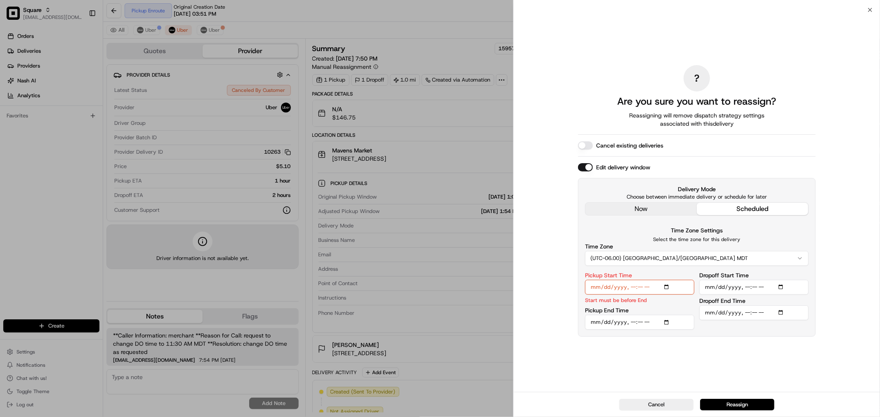
click at [652, 286] on input "Pickup Start Time" at bounding box center [639, 287] width 109 height 15
type input "2025-08-15T11:00"
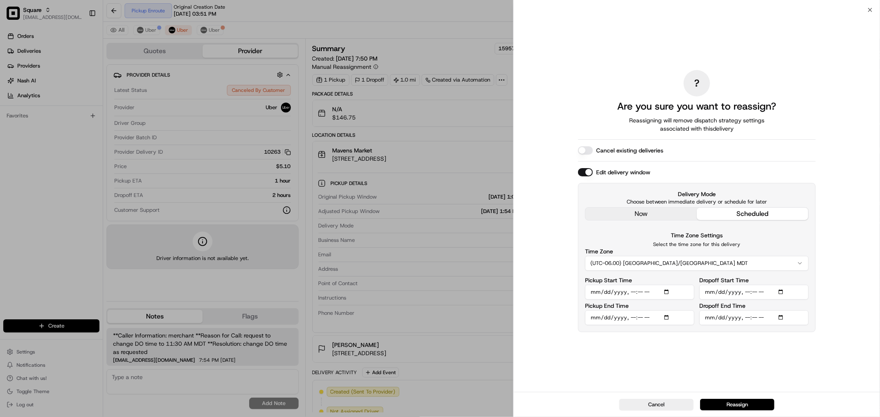
click at [631, 319] on input "Pickup End Time" at bounding box center [639, 318] width 109 height 15
type input "2025-08-15T11:10"
click at [744, 292] on input "Dropoff Start Time" at bounding box center [753, 292] width 109 height 15
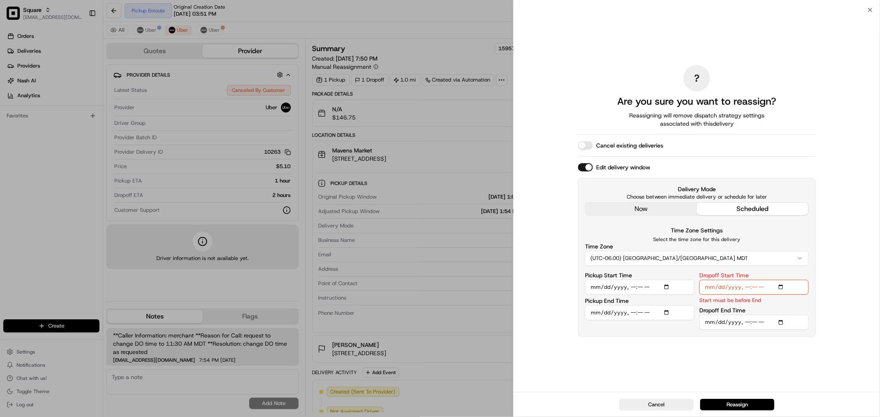
type input "2025-08-15T11:12"
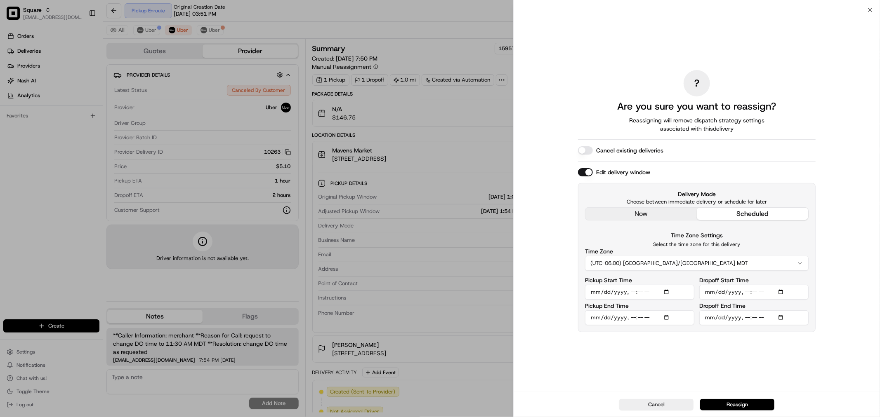
click at [747, 318] on input "Dropoff End Time" at bounding box center [753, 318] width 109 height 15
type input "2025-08-15T11:20"
click at [752, 353] on div "? Are you sure you want to reassign? Reassigning will remove dispatch strategy …" at bounding box center [697, 201] width 238 height 379
click at [752, 406] on button "Reassign" at bounding box center [737, 405] width 74 height 12
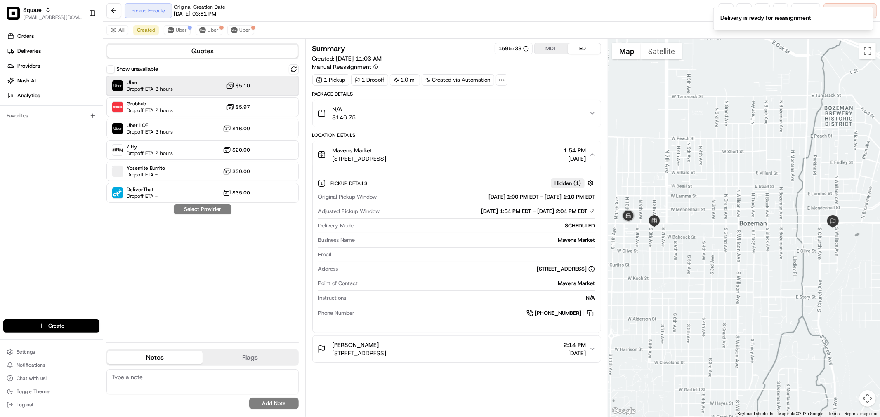
click at [256, 89] on div "Uber Dropoff ETA 2 hours $5.10" at bounding box center [202, 86] width 192 height 20
click at [200, 208] on button "Assign Provider" at bounding box center [202, 210] width 59 height 10
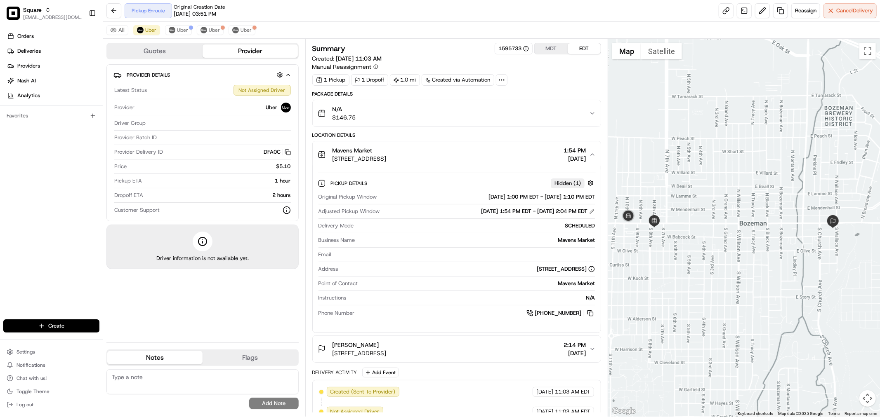
click at [359, 22] on div "All Uber Uber Uber Uber" at bounding box center [491, 30] width 777 height 17
click at [191, 30] on button "Uber" at bounding box center [178, 30] width 27 height 10
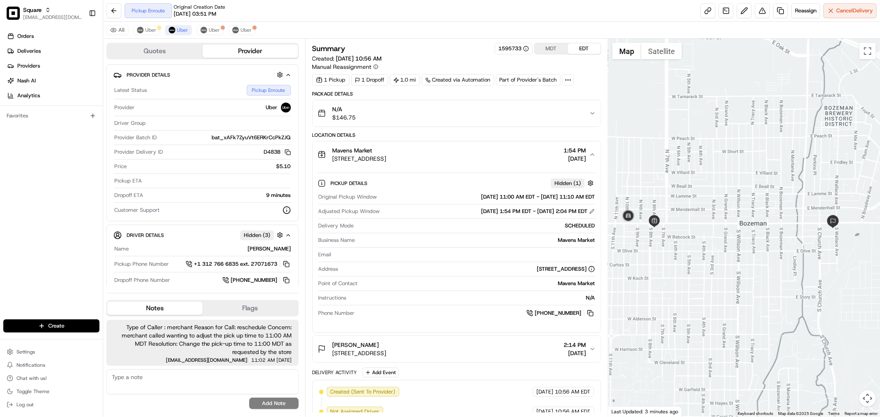
click at [149, 35] on div "All Uber Uber Uber Uber" at bounding box center [491, 30] width 777 height 17
click at [147, 31] on span "Uber" at bounding box center [150, 30] width 11 height 7
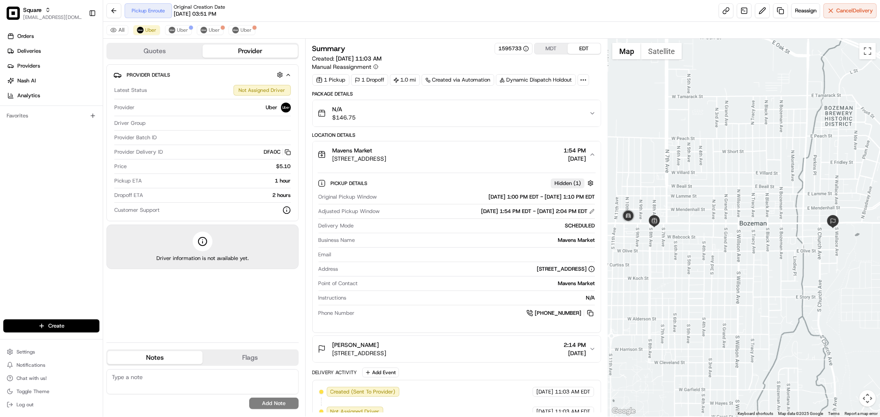
click at [220, 382] on textarea at bounding box center [202, 382] width 192 height 25
paste textarea "Type of Caller : merchant Reason for Call: reschedule Concern: merchant called …"
type textarea "Type of Caller : merchant Reason for Call: reschedule Concern: merchant called …"
click at [279, 405] on button "Add Note" at bounding box center [274, 404] width 50 height 12
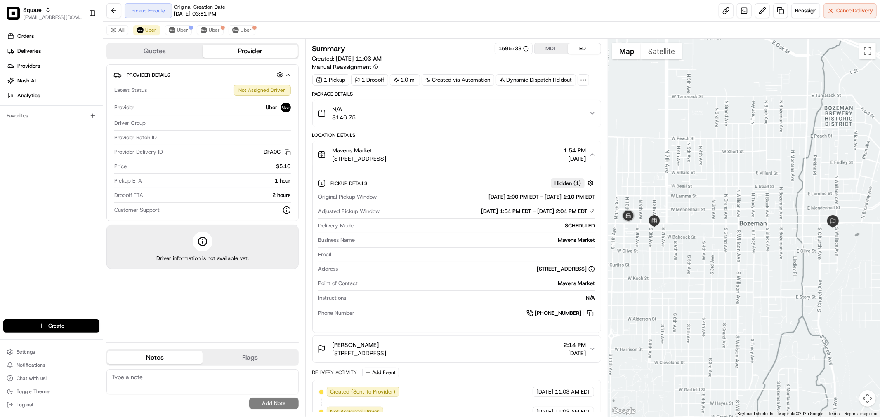
scroll to position [0, 0]
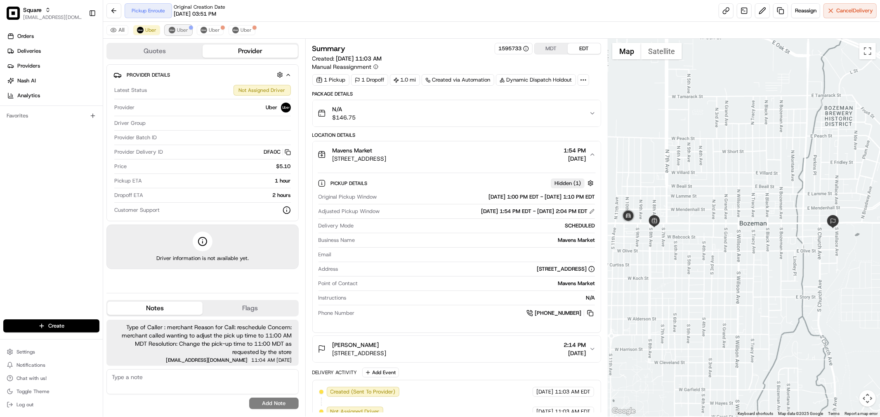
click at [186, 32] on span "Uber" at bounding box center [182, 30] width 11 height 7
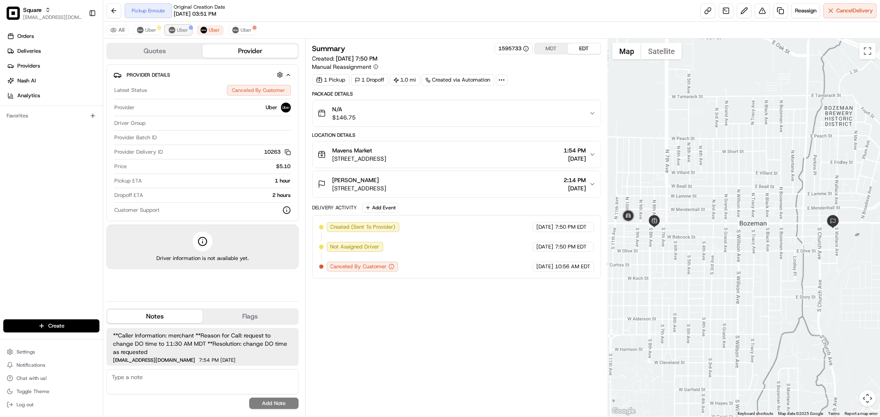
click at [188, 31] on button "Uber" at bounding box center [178, 30] width 27 height 10
click at [179, 35] on div "All Uber Uber Uber Uber" at bounding box center [491, 30] width 777 height 17
click at [176, 32] on button "Uber" at bounding box center [178, 30] width 27 height 10
click at [356, 22] on div "All Uber Uber Uber Uber" at bounding box center [491, 30] width 777 height 17
click at [179, 30] on span "Uber" at bounding box center [182, 30] width 11 height 7
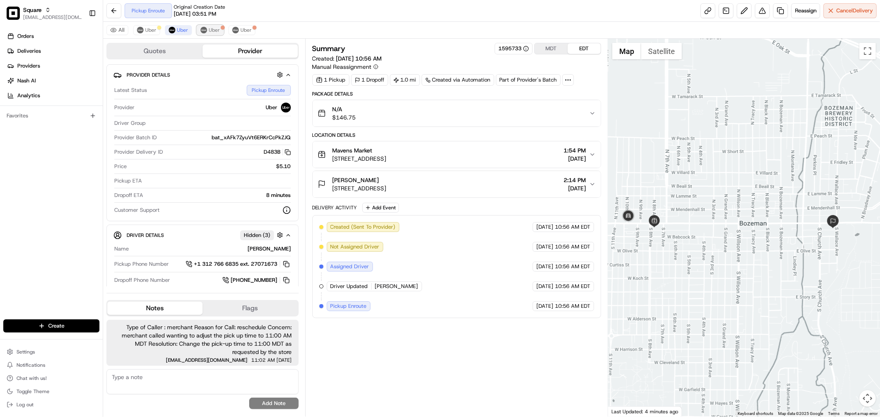
click at [205, 31] on img at bounding box center [203, 30] width 7 height 7
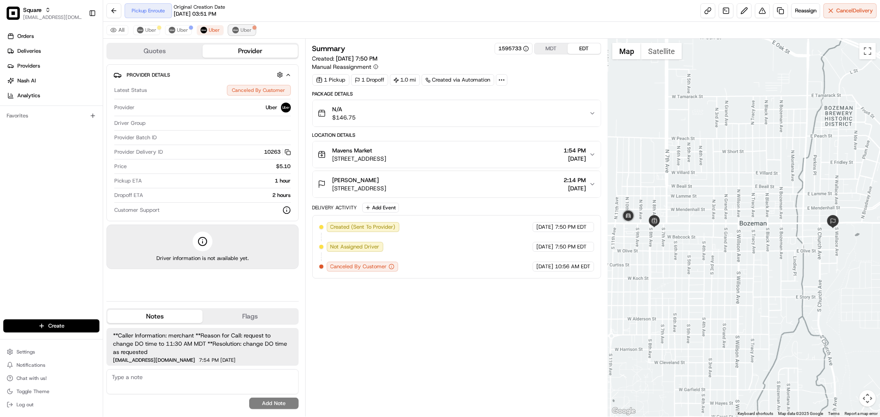
click at [245, 31] on span "Uber" at bounding box center [245, 30] width 11 height 7
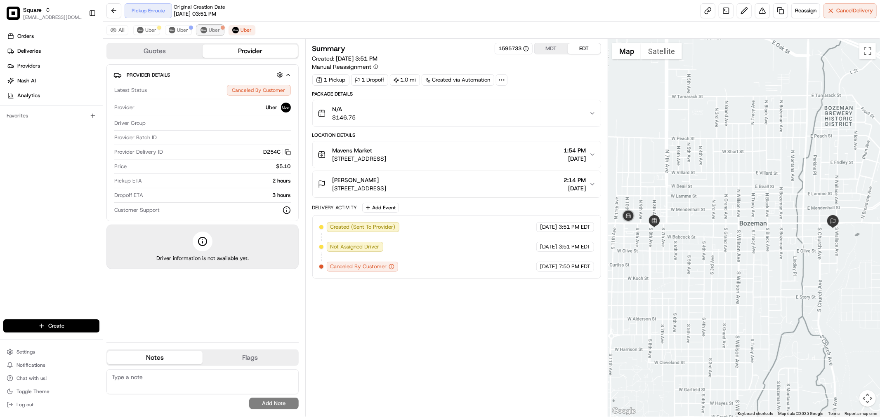
click at [202, 33] on img at bounding box center [203, 30] width 7 height 7
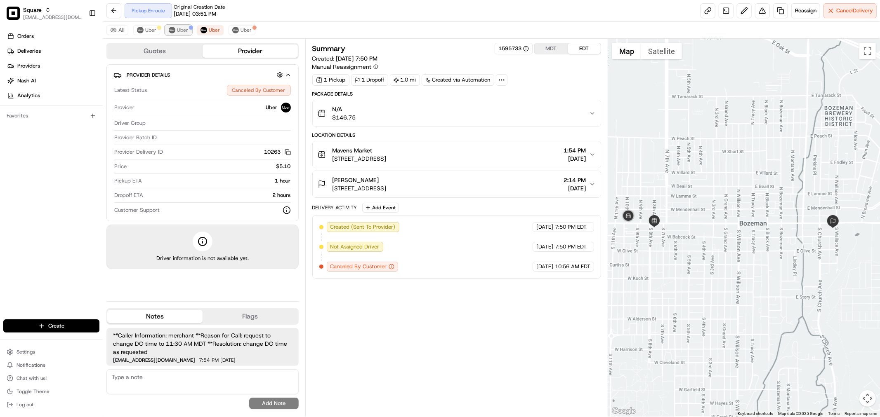
click at [167, 33] on button "Uber" at bounding box center [178, 30] width 27 height 10
click at [174, 32] on button "Uber" at bounding box center [178, 30] width 27 height 10
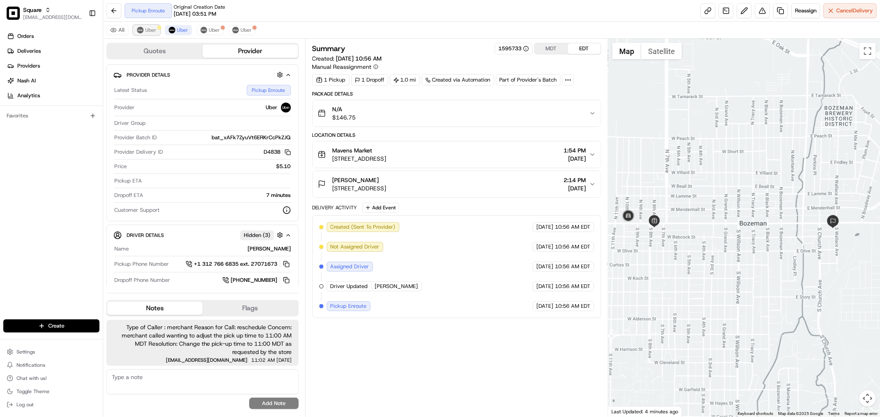
click at [153, 34] on button "Uber" at bounding box center [146, 30] width 27 height 10
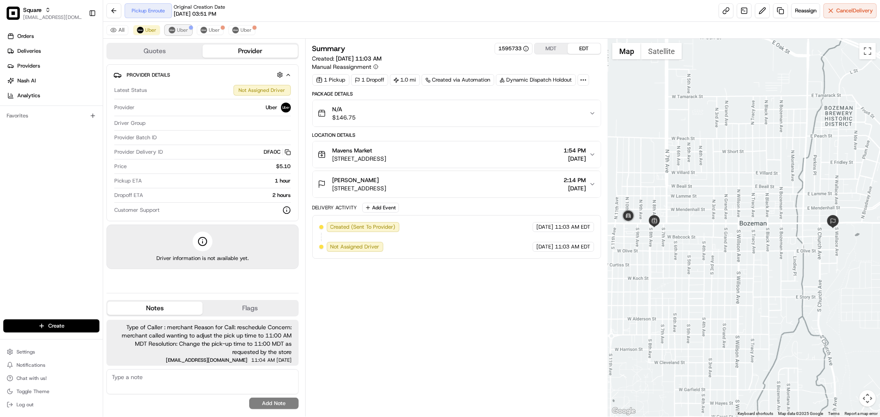
click at [186, 34] on button "Uber" at bounding box center [178, 30] width 27 height 10
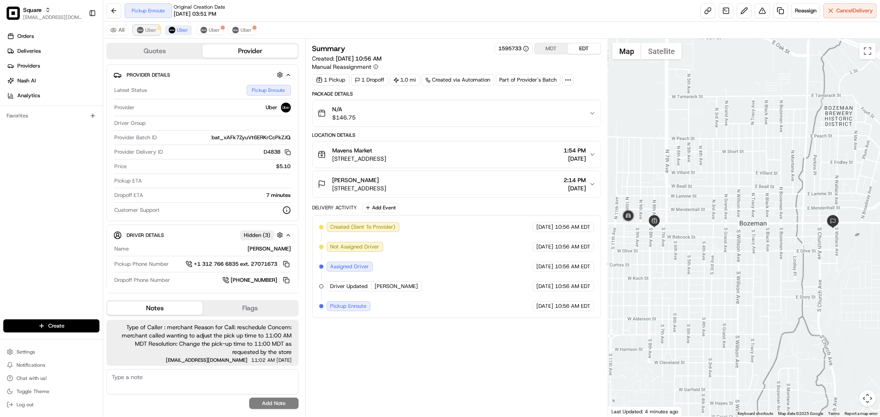
click at [150, 34] on button "Uber" at bounding box center [146, 30] width 27 height 10
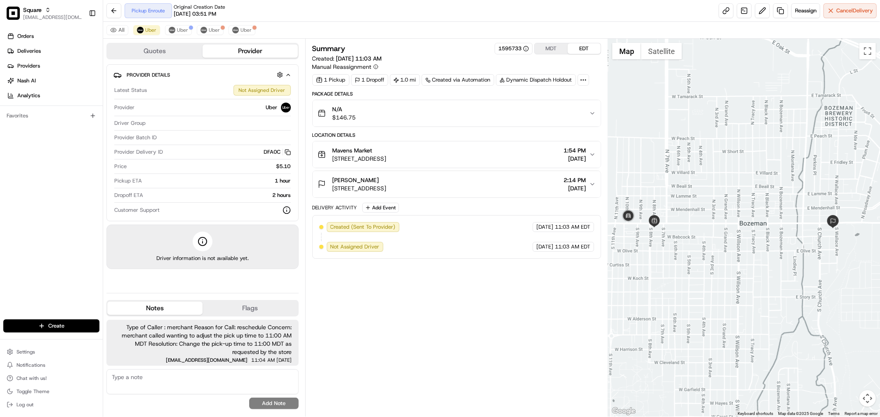
click at [275, 15] on div "Pickup Enroute Original Creation Date 08/12/2025 03:51 PM Reassign Cancel Deliv…" at bounding box center [491, 11] width 777 height 22
click at [174, 31] on img at bounding box center [172, 30] width 7 height 7
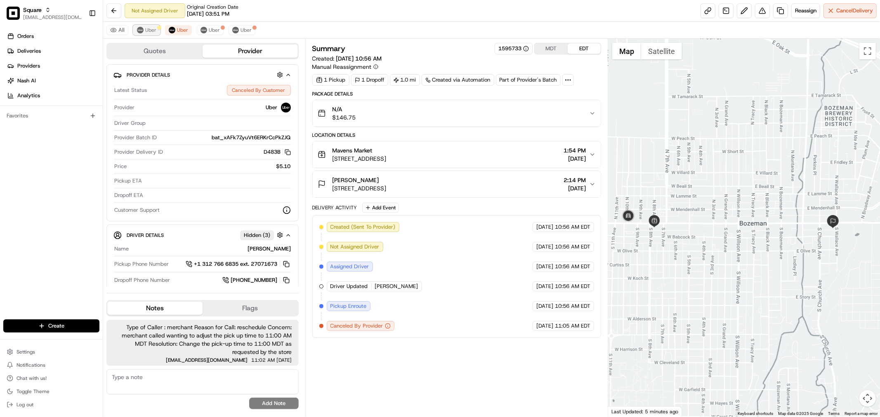
click at [147, 33] on span "Uber" at bounding box center [150, 30] width 11 height 7
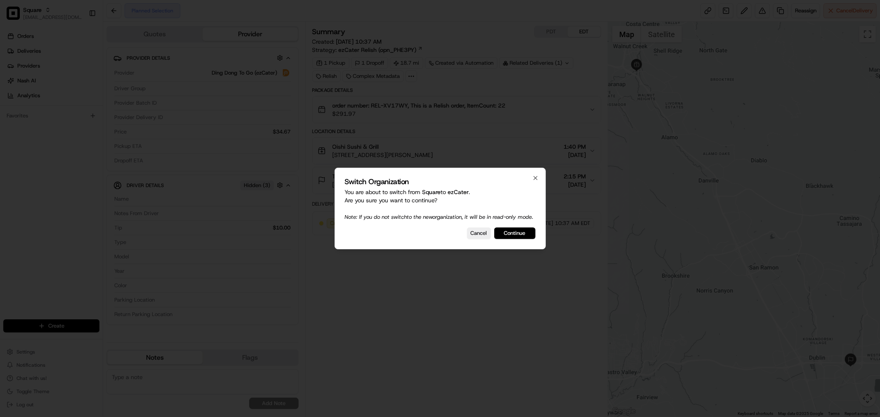
click at [506, 239] on button "Continue" at bounding box center [514, 234] width 41 height 12
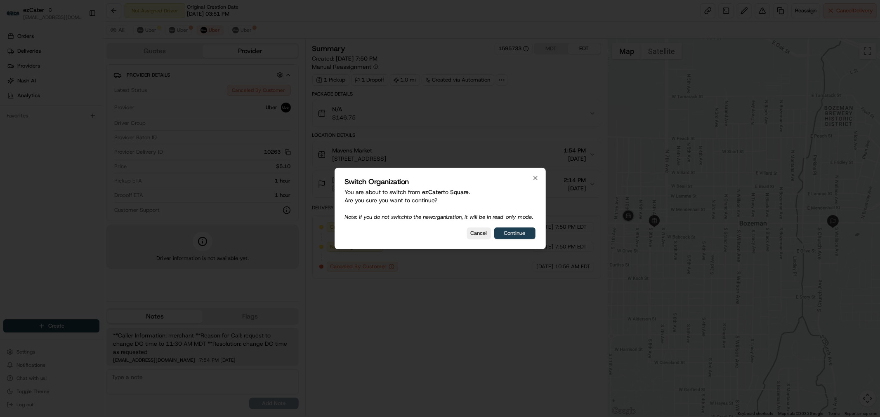
click at [510, 239] on button "Continue" at bounding box center [514, 234] width 41 height 12
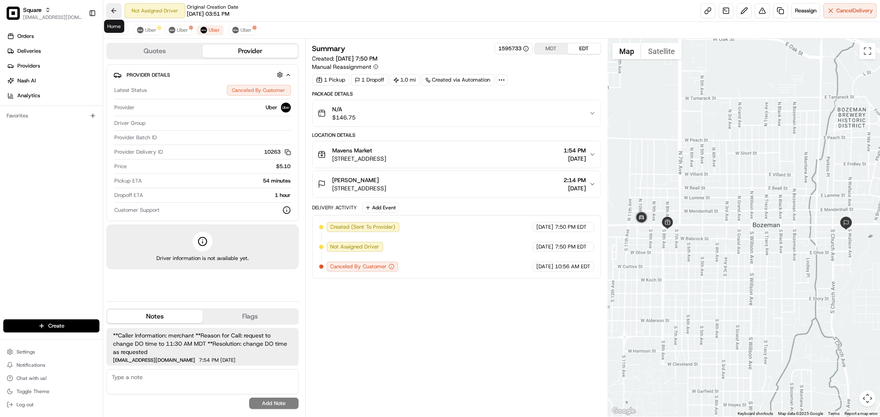
click at [113, 9] on button at bounding box center [113, 10] width 15 height 15
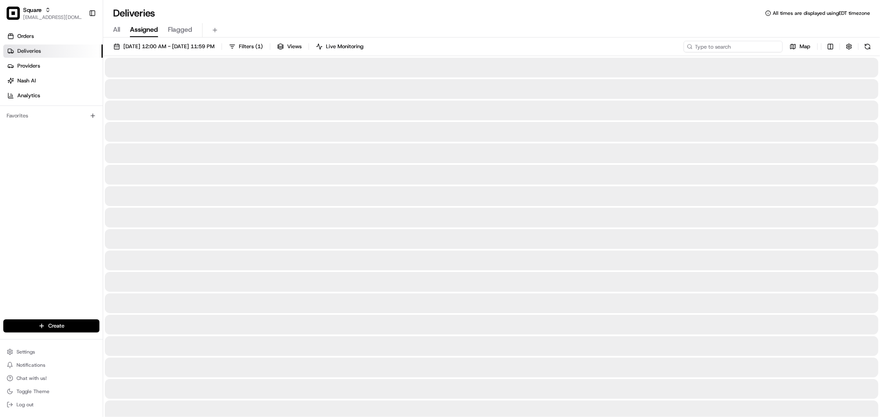
click at [726, 50] on input at bounding box center [733, 47] width 99 height 12
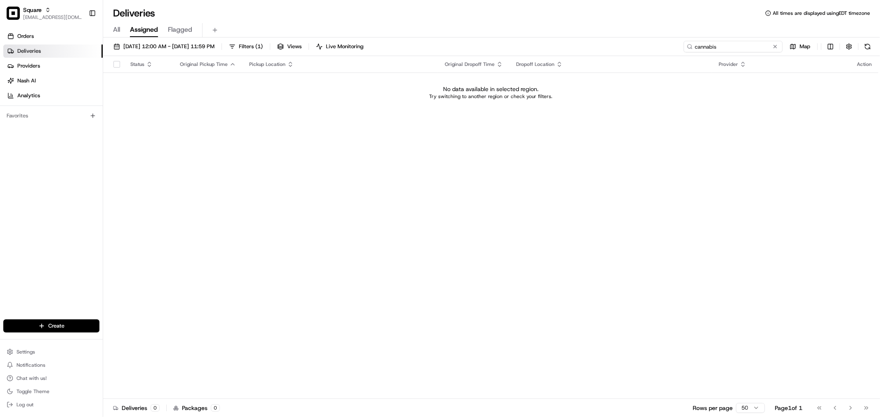
type input "cannabis"
click at [773, 46] on button at bounding box center [775, 46] width 8 height 8
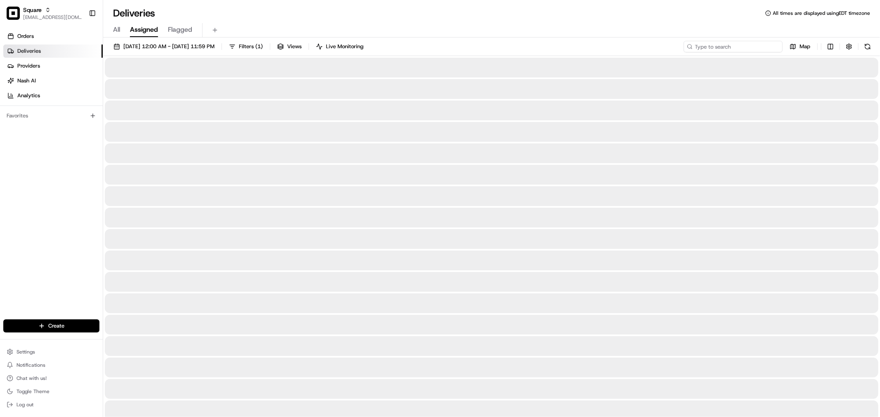
click at [754, 46] on input at bounding box center [733, 47] width 99 height 12
paste input "0344525"
type input "0344525"
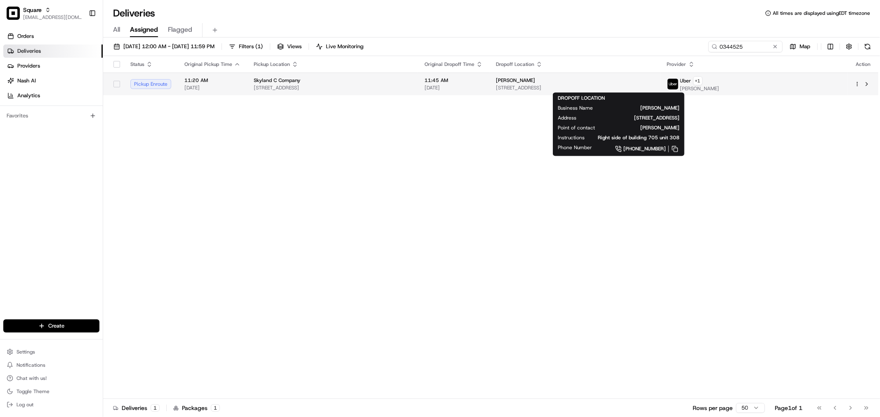
click at [537, 87] on span "705 Highline Dr #308, Asheville, NC 28804, USA" at bounding box center [575, 88] width 158 height 7
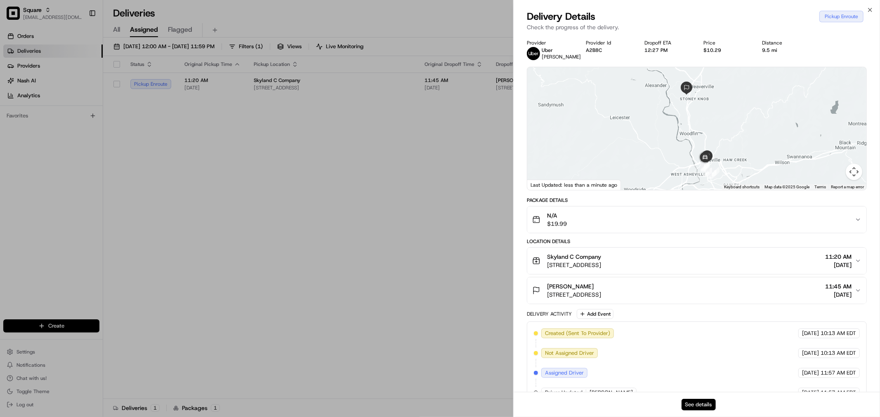
click at [709, 399] on button "See details" at bounding box center [698, 405] width 34 height 12
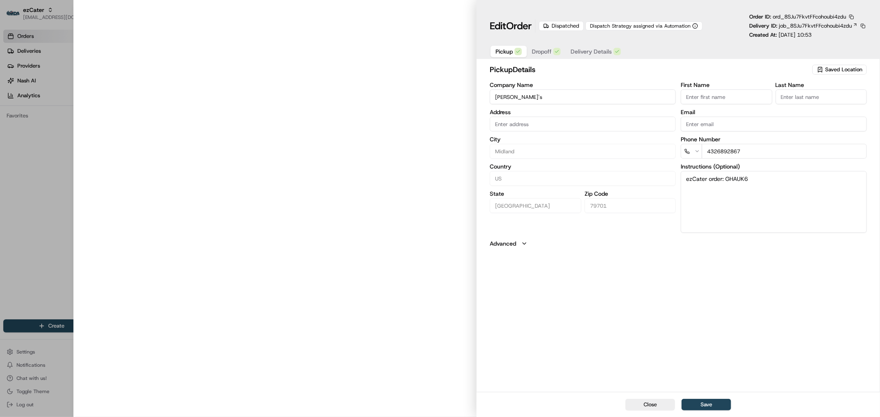
type input "[STREET_ADDRESS][PERSON_NAME]"
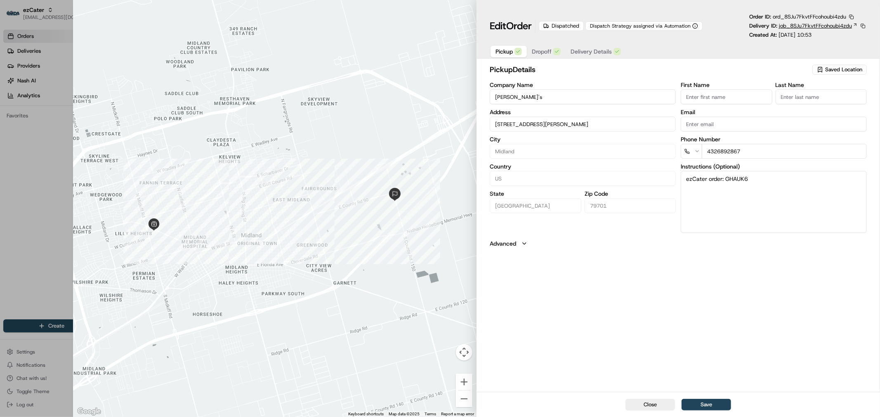
click at [797, 25] on span "job_8SJu7FkvtFFcohoubi4zdu" at bounding box center [815, 25] width 73 height 7
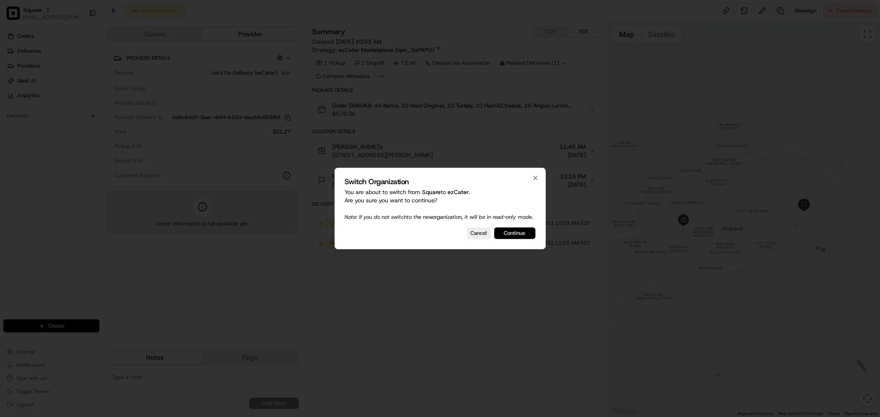
click at [519, 234] on button "Continue" at bounding box center [514, 234] width 41 height 12
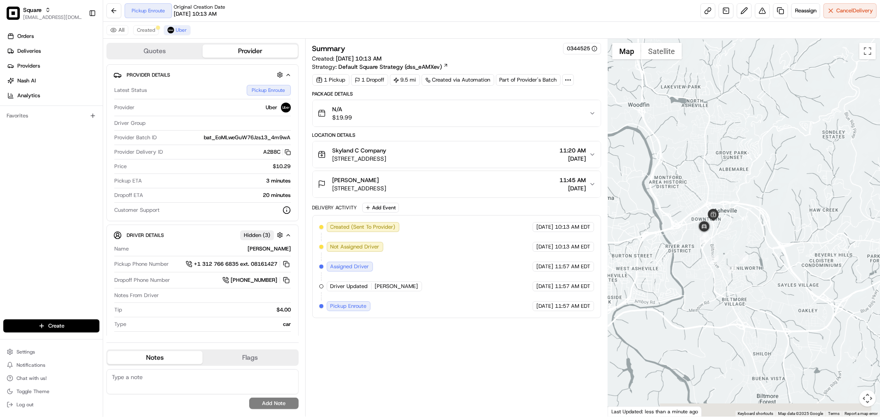
drag, startPoint x: 811, startPoint y: 373, endPoint x: 739, endPoint y: 229, distance: 160.9
click at [739, 229] on div at bounding box center [744, 228] width 272 height 378
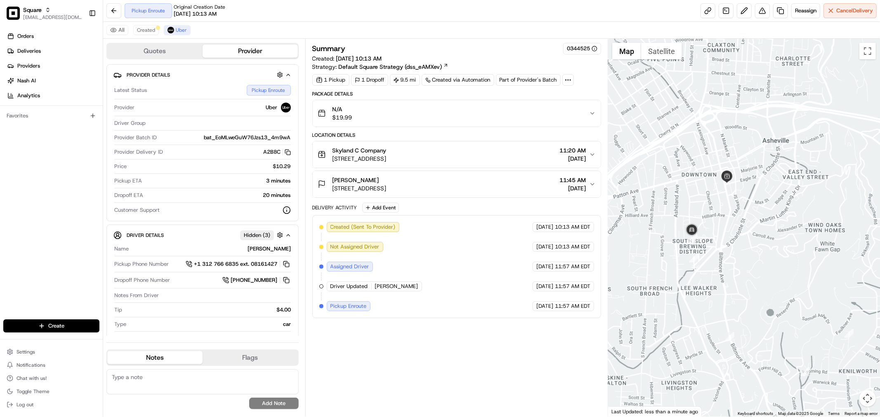
drag, startPoint x: 716, startPoint y: 220, endPoint x: 738, endPoint y: 224, distance: 23.0
click at [738, 224] on div at bounding box center [744, 228] width 272 height 378
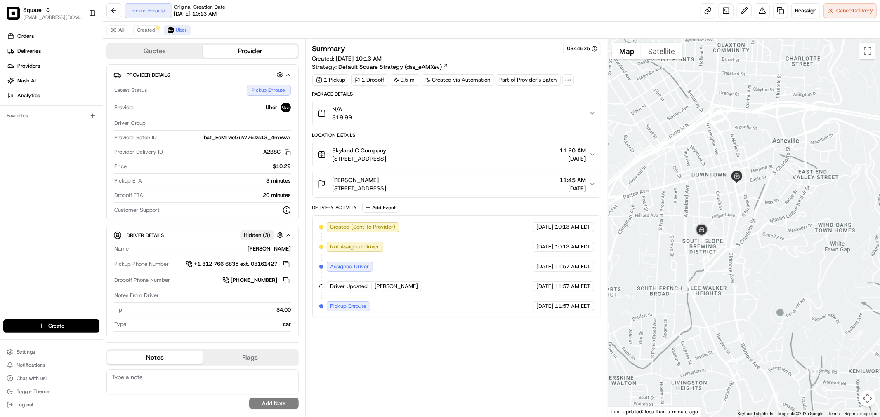
drag, startPoint x: 714, startPoint y: 228, endPoint x: 725, endPoint y: 228, distance: 11.1
click at [725, 228] on div at bounding box center [744, 228] width 272 height 378
click at [205, 382] on textarea at bounding box center [202, 382] width 192 height 25
paste textarea "Type of Caller : merchant Reason for Call: drivers ETA Concern: merchant called…"
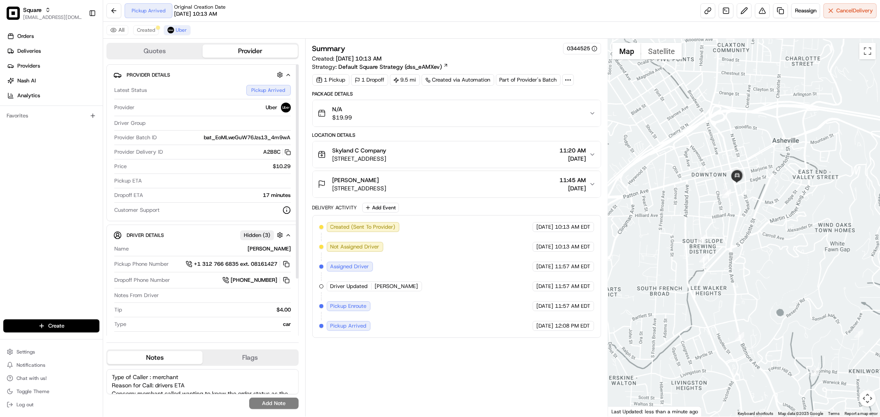
scroll to position [45, 0]
type textarea "Type of Caller : merchant Reason for Call: drivers ETA Concern: merchant called…"
click at [262, 405] on button "Add Note" at bounding box center [274, 404] width 50 height 12
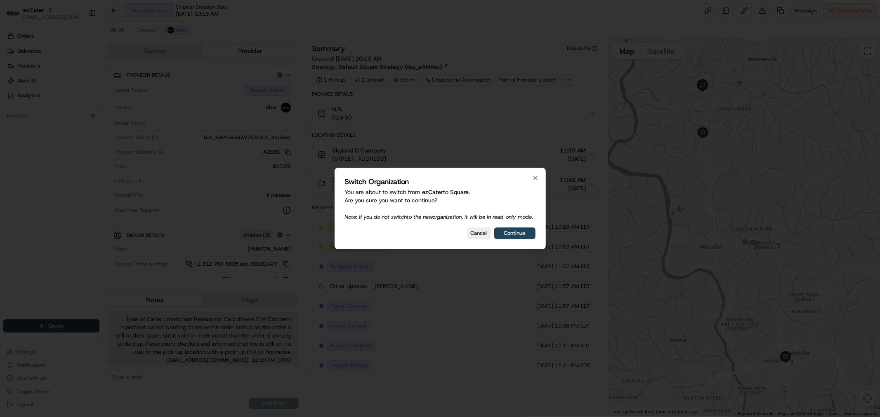
click at [297, 26] on div at bounding box center [440, 208] width 880 height 417
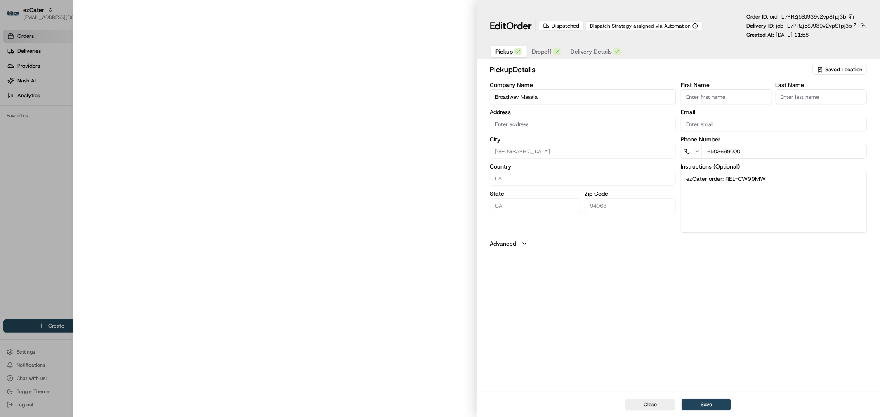
type input "[STREET_ADDRESS]"
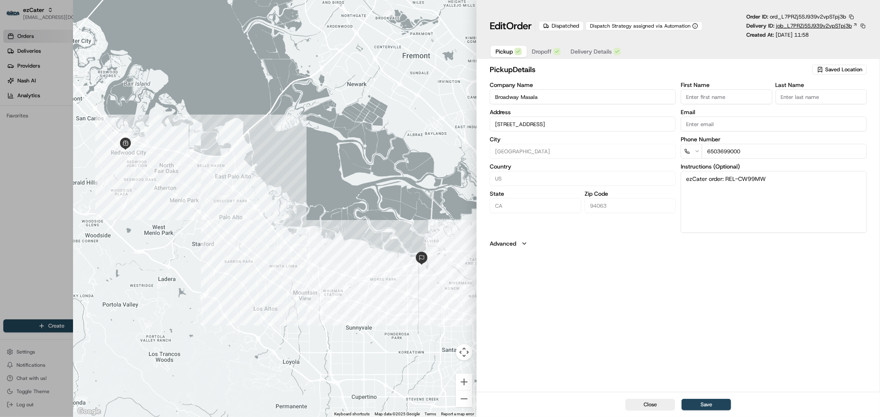
click at [820, 27] on span "job_L7PRZj5SJ939v2vpSTpj3b" at bounding box center [814, 25] width 76 height 7
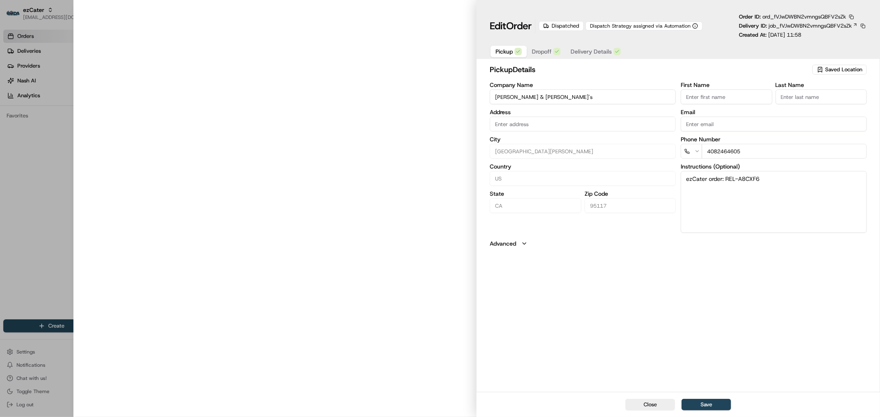
type input "[STREET_ADDRESS]"
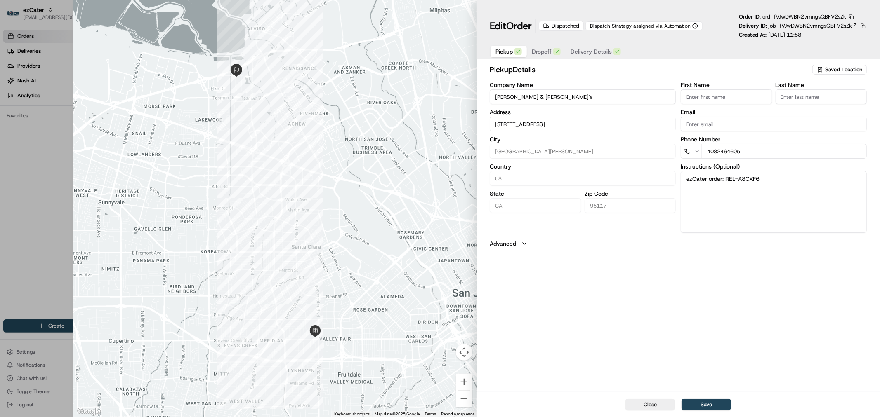
click at [781, 25] on span "job_fVJwDWBN2vmngsQBFV2sZk" at bounding box center [810, 25] width 83 height 7
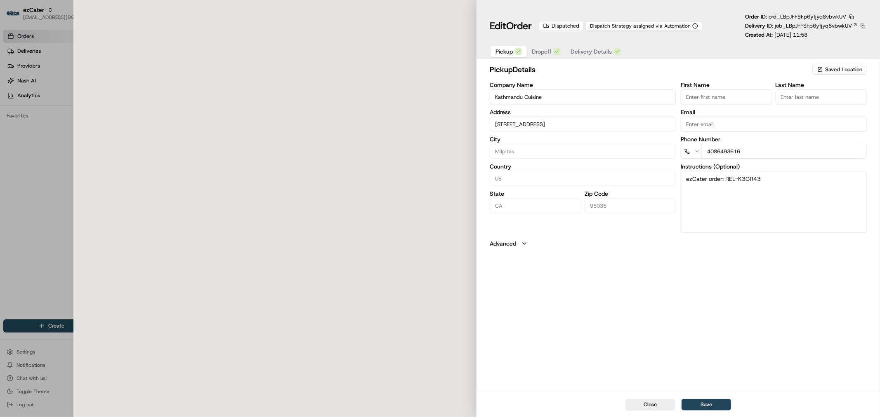
type input "138 S Main St, Milpitas, CA, 95035"
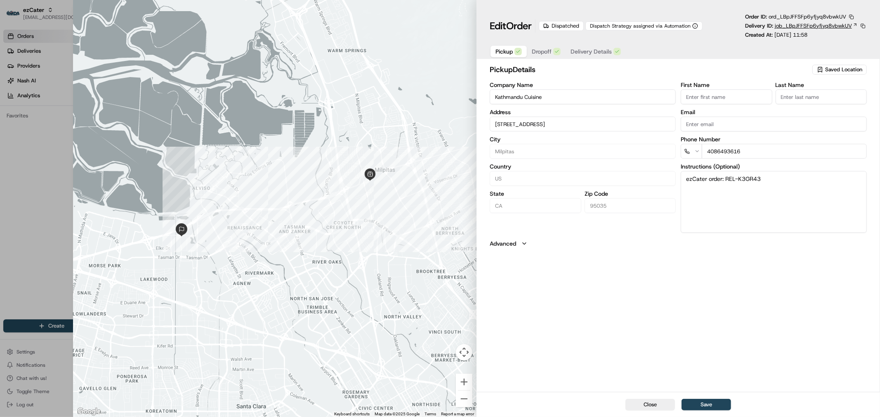
click at [809, 25] on span "job_LBpJFFSFp6yfjyq8vbwkUV" at bounding box center [813, 25] width 77 height 7
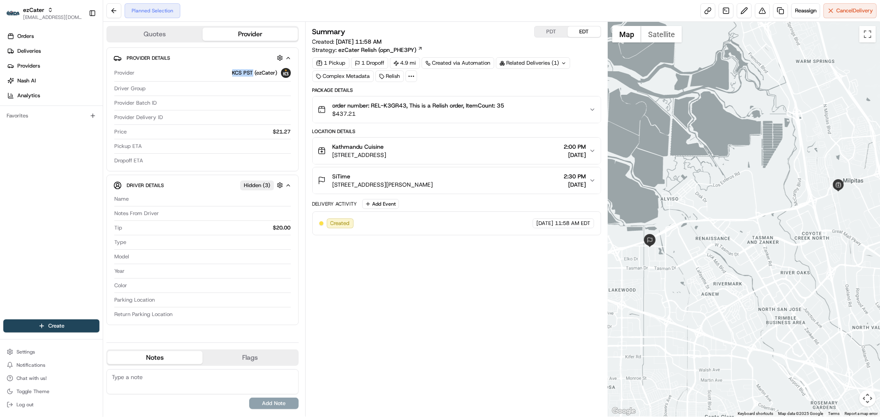
drag, startPoint x: 221, startPoint y: 73, endPoint x: 252, endPoint y: 73, distance: 31.4
click at [252, 73] on div "KCS PST (ezCater)" at bounding box center [214, 73] width 153 height 10
copy span "KCS PST"
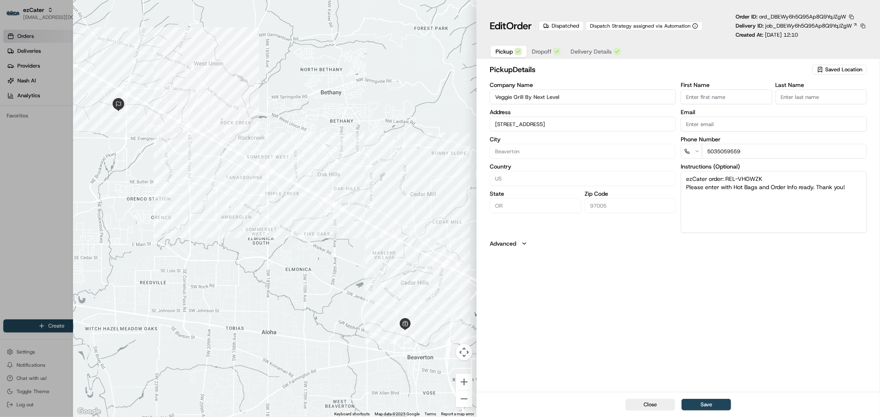
click at [811, 30] on div "Order ID: ord_DBEWy6h5Q95Ap8Q9YqJZgW Delivery ID: job_DBEWy6h5Q95Ap8Q9YqJZgW Cr…" at bounding box center [801, 26] width 131 height 26
click at [811, 26] on span "job_DBEWy6h5Q95Ap8Q9YqJZgW" at bounding box center [808, 25] width 87 height 7
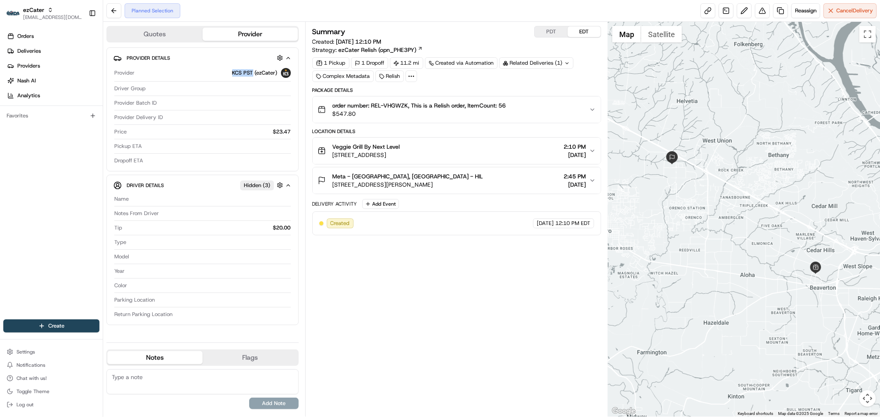
drag, startPoint x: 221, startPoint y: 72, endPoint x: 253, endPoint y: 73, distance: 32.2
click at [253, 73] on div "KCS PST (ezCater)" at bounding box center [214, 73] width 153 height 10
copy span "KCS PST"
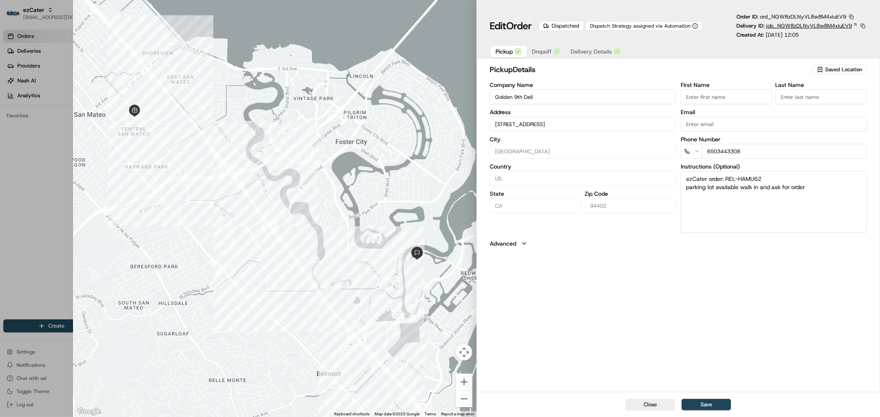
click at [788, 26] on span "job_NGW8zDLNyVL8w8M4xiuEV9" at bounding box center [809, 25] width 86 height 7
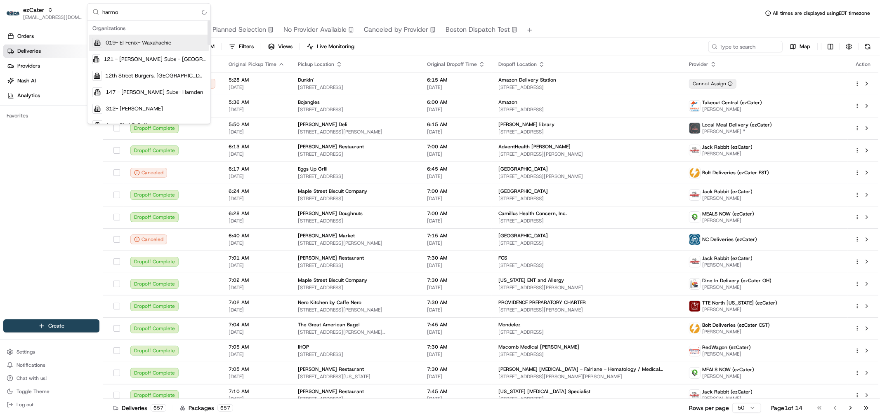
type input "[PERSON_NAME]"
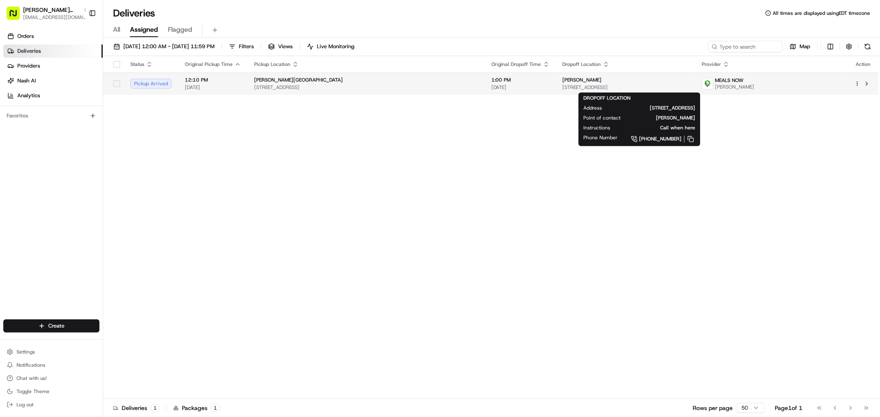
click at [563, 84] on span "703 Main St, Paterson, NJ 07503, USA" at bounding box center [626, 87] width 126 height 7
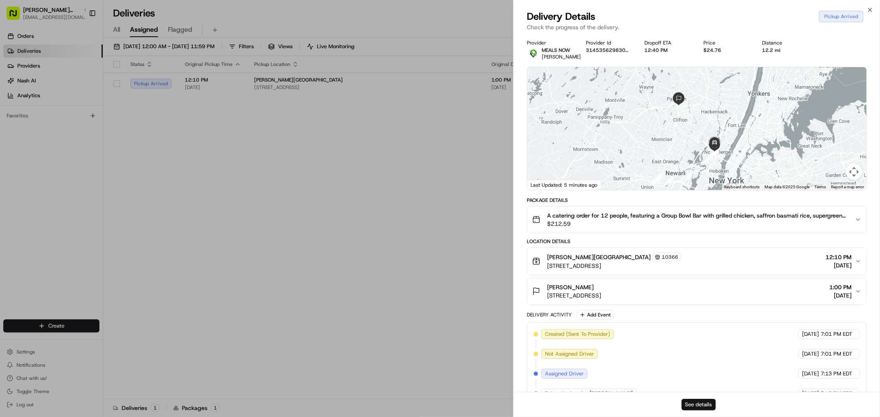
click at [684, 401] on button "See details" at bounding box center [698, 405] width 34 height 12
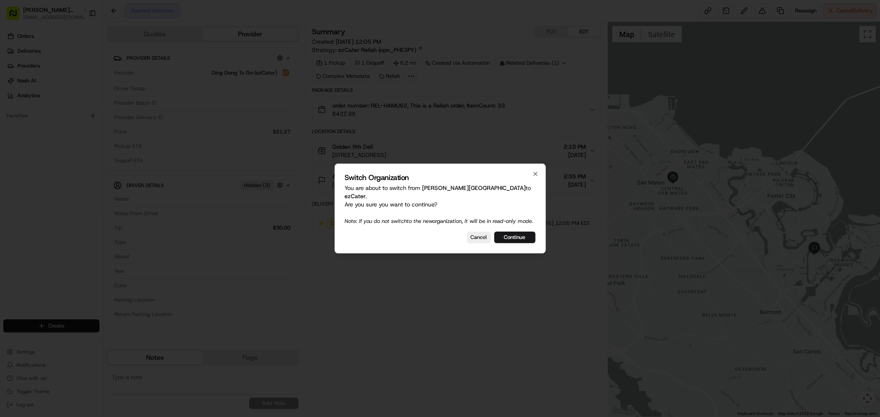
click at [410, 50] on div at bounding box center [440, 208] width 880 height 417
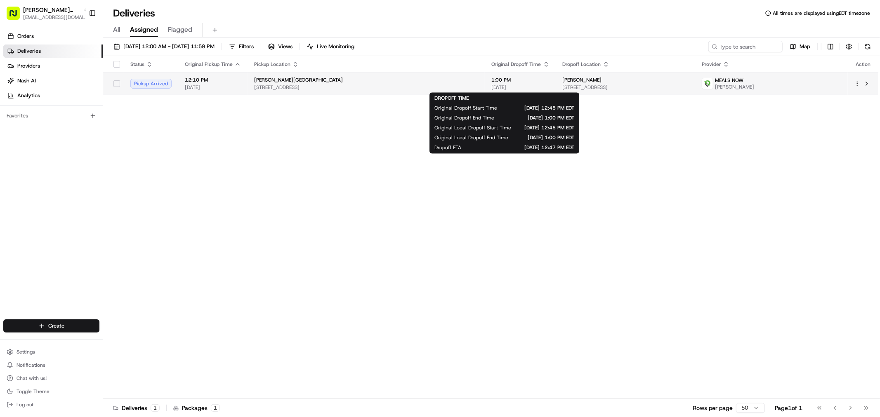
click at [503, 83] on span "1:00 PM" at bounding box center [520, 80] width 58 height 7
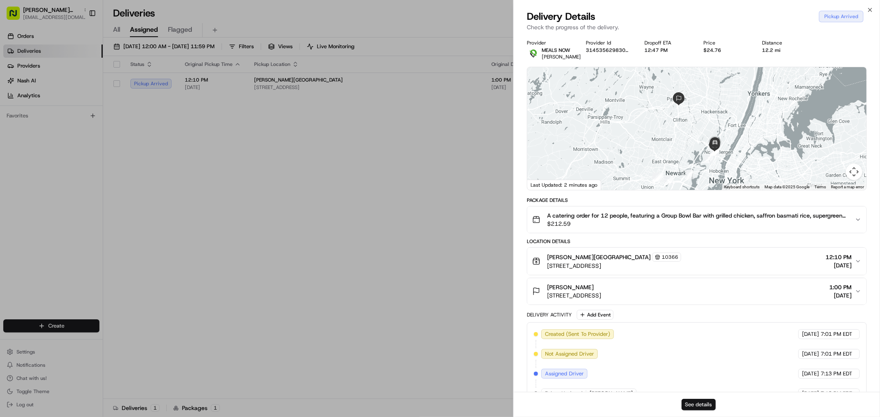
click at [703, 407] on button "See details" at bounding box center [698, 405] width 34 height 12
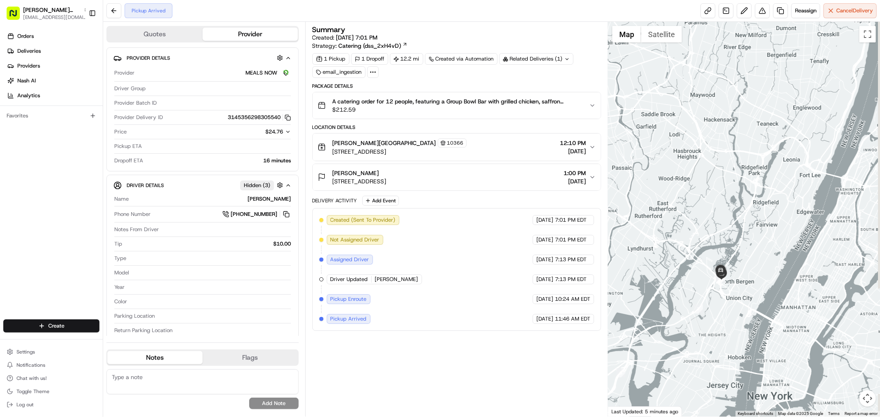
drag, startPoint x: 778, startPoint y: 274, endPoint x: 691, endPoint y: 245, distance: 91.8
click at [691, 245] on div at bounding box center [744, 219] width 272 height 395
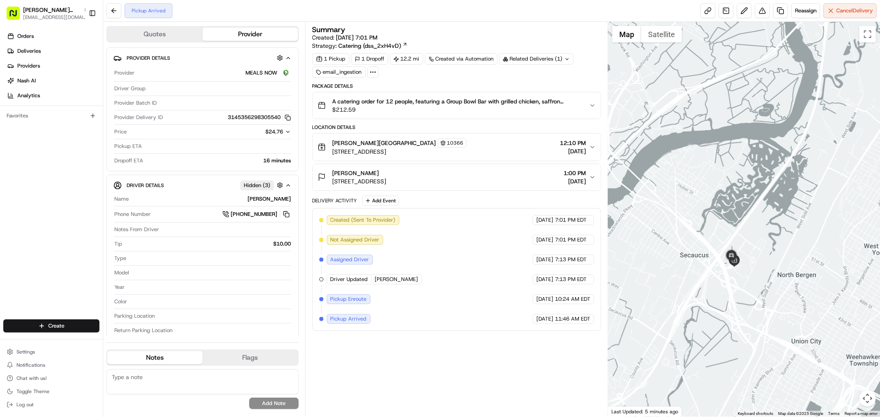
drag, startPoint x: 724, startPoint y: 283, endPoint x: 744, endPoint y: 278, distance: 21.1
click at [744, 278] on div at bounding box center [744, 219] width 272 height 395
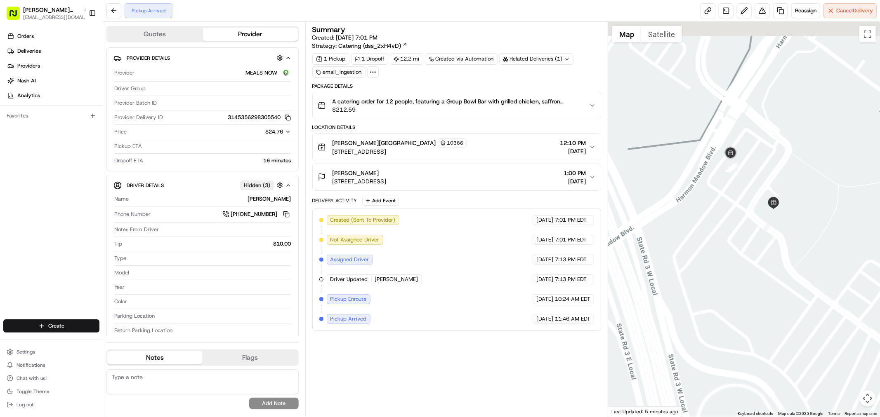
drag, startPoint x: 692, startPoint y: 231, endPoint x: 700, endPoint y: 285, distance: 55.1
click at [700, 285] on div at bounding box center [744, 219] width 272 height 395
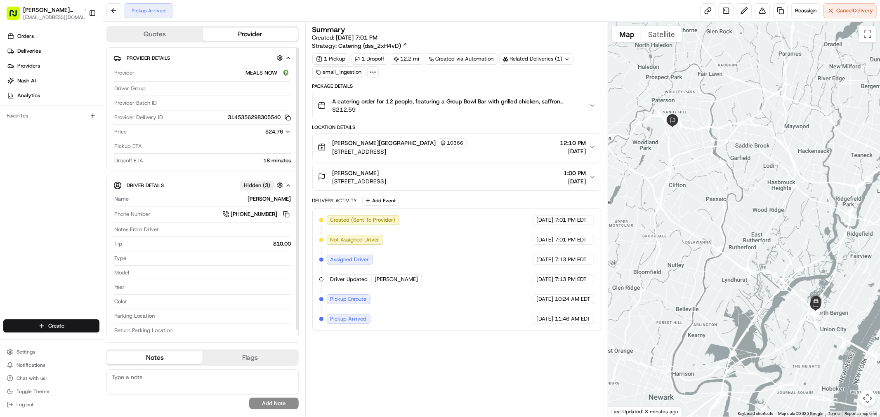
click at [285, 132] on icon "button" at bounding box center [288, 132] width 6 height 6
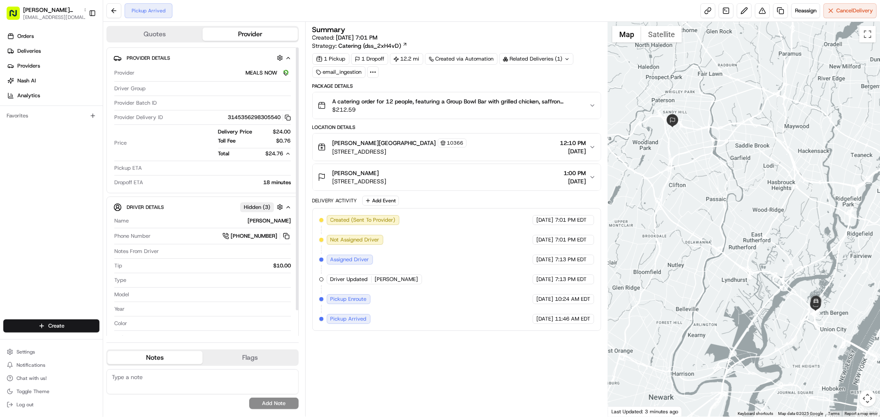
click at [289, 155] on icon "button" at bounding box center [288, 154] width 6 height 6
